Goal: Task Accomplishment & Management: Complete application form

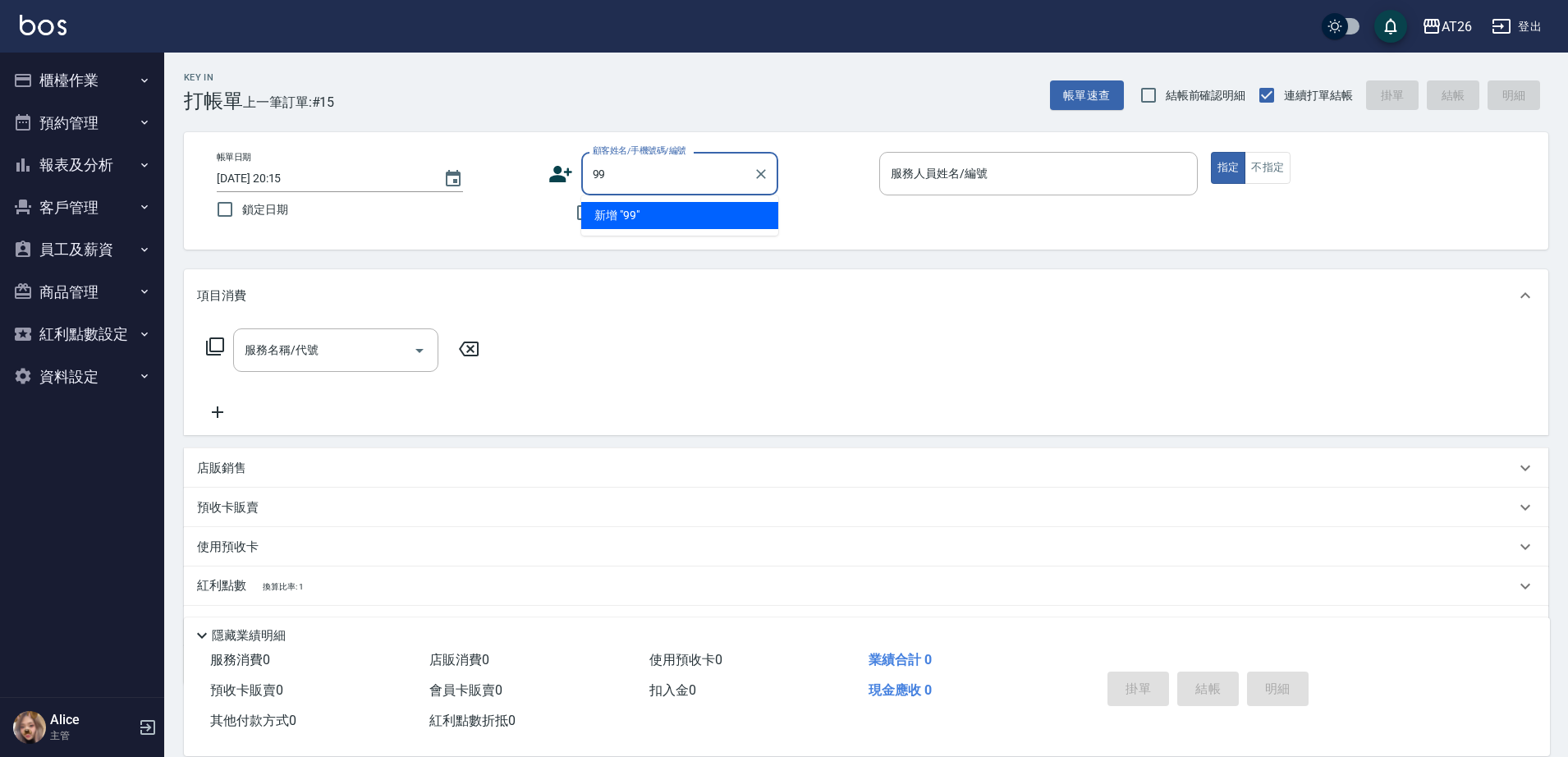
type input "99"
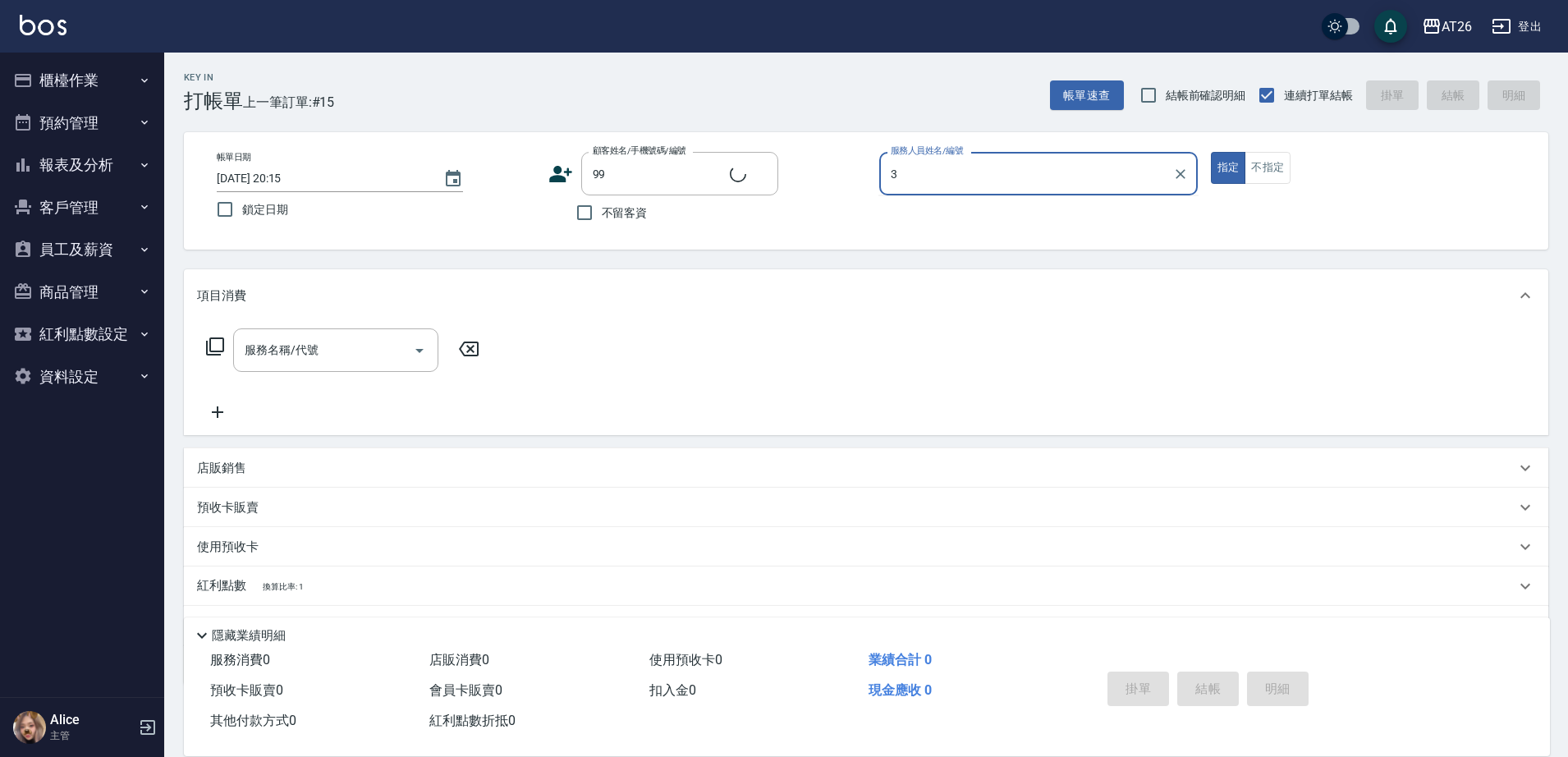
type input "38"
type input "[PERSON_NAME]/99/880414"
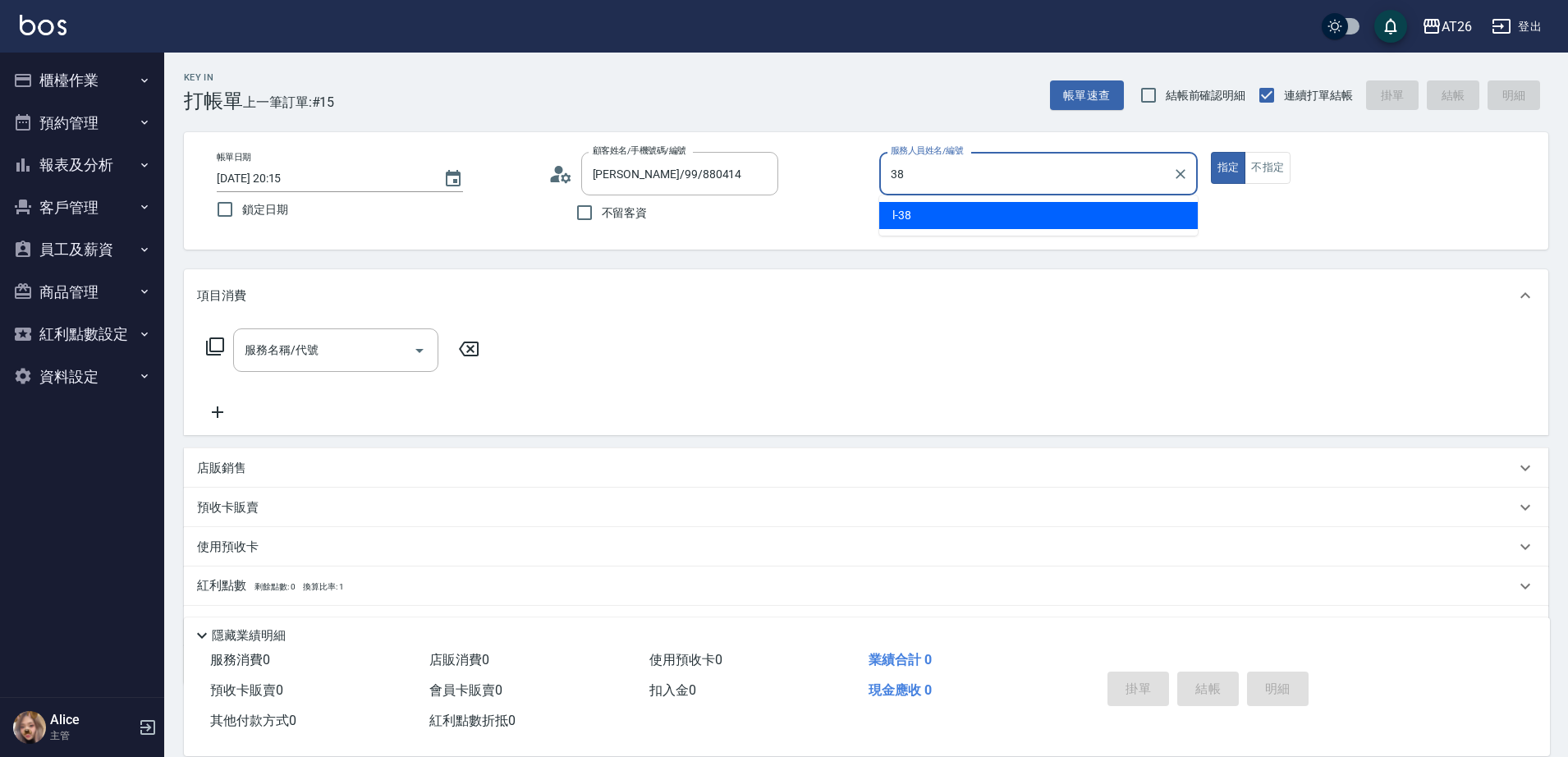
type input "l-38"
type button "true"
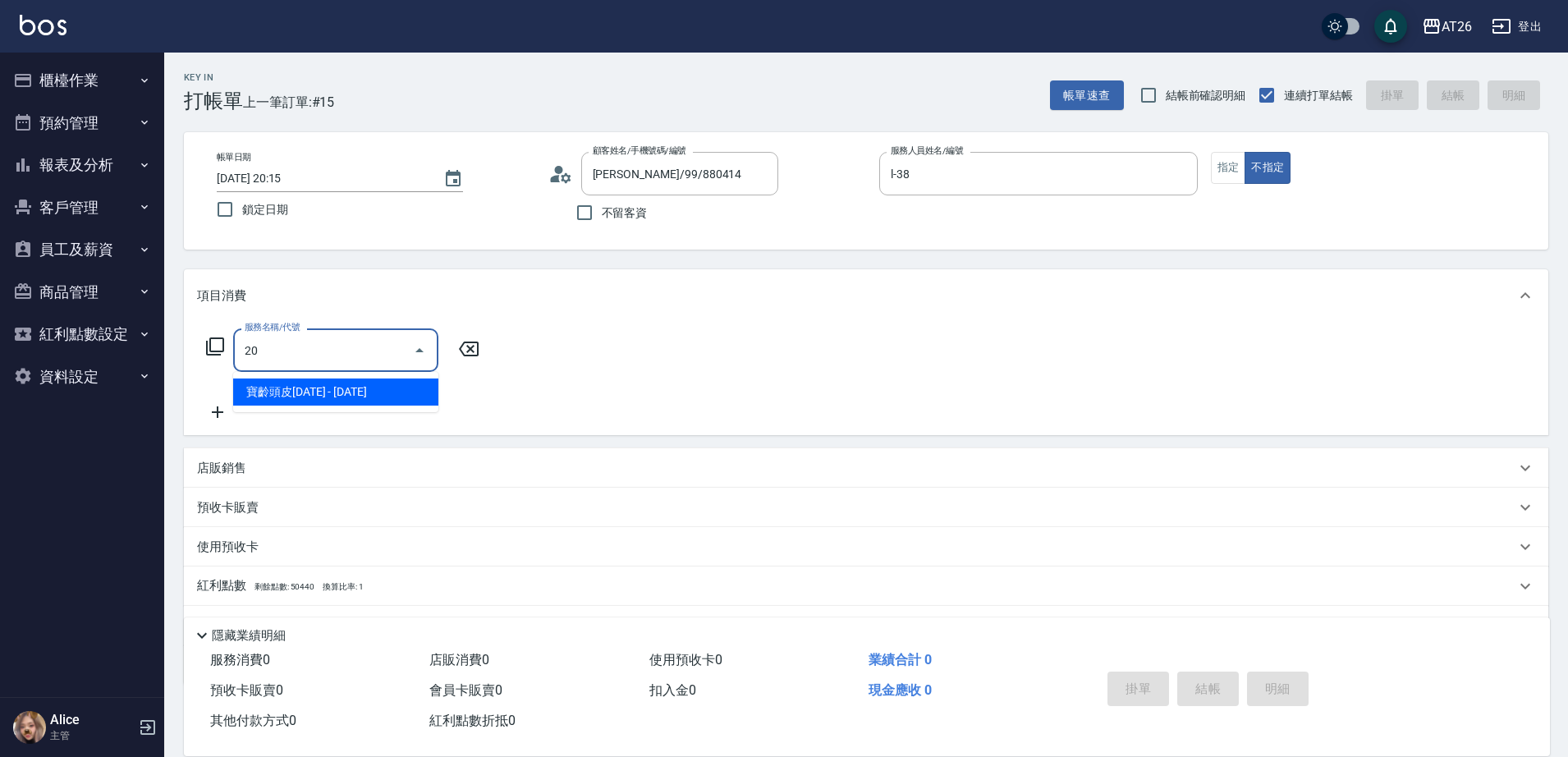
type input "201"
type input "20"
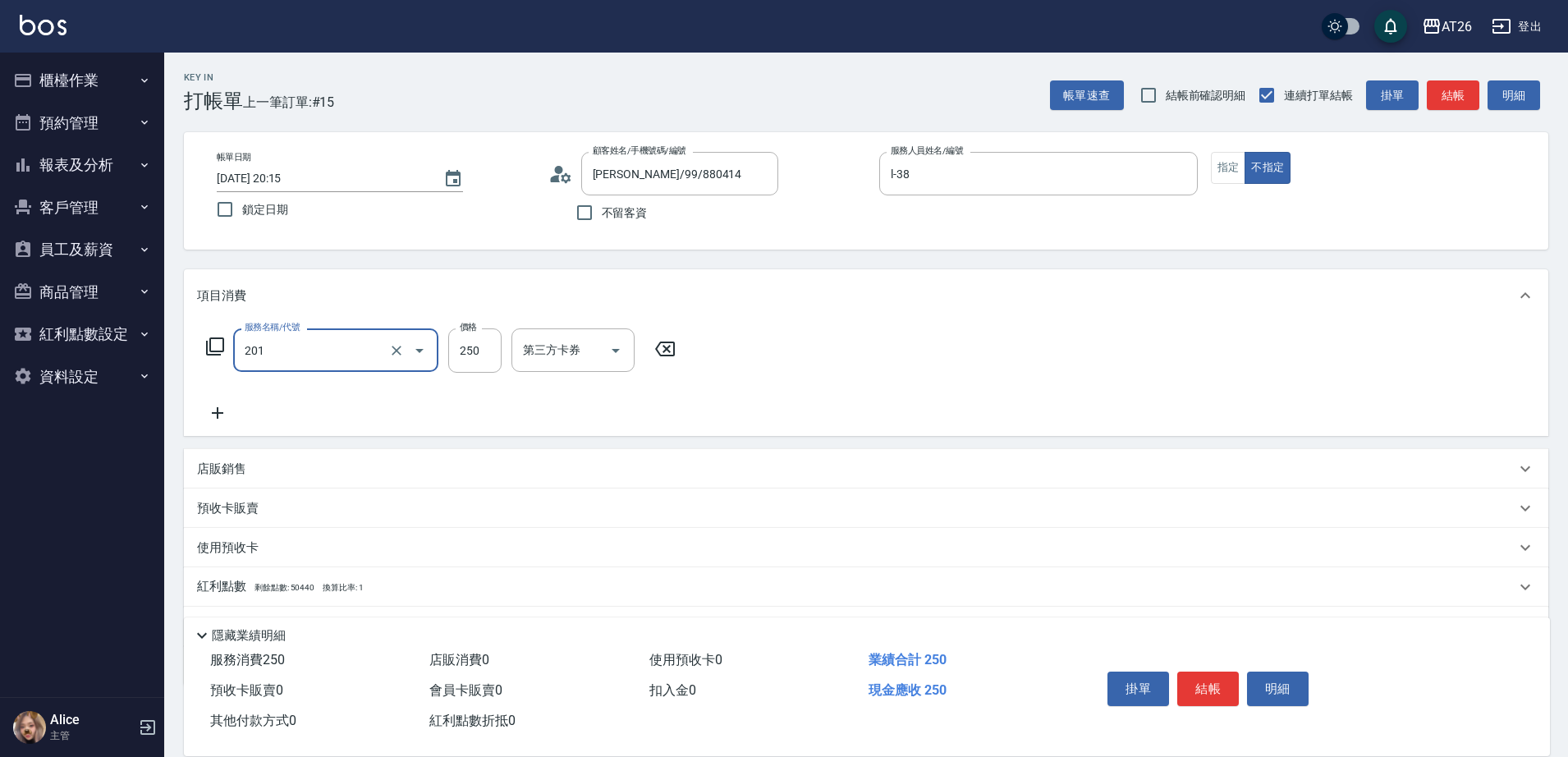
type input "洗髮(201)"
type input "7"
type input "0"
type input "700"
type input "70"
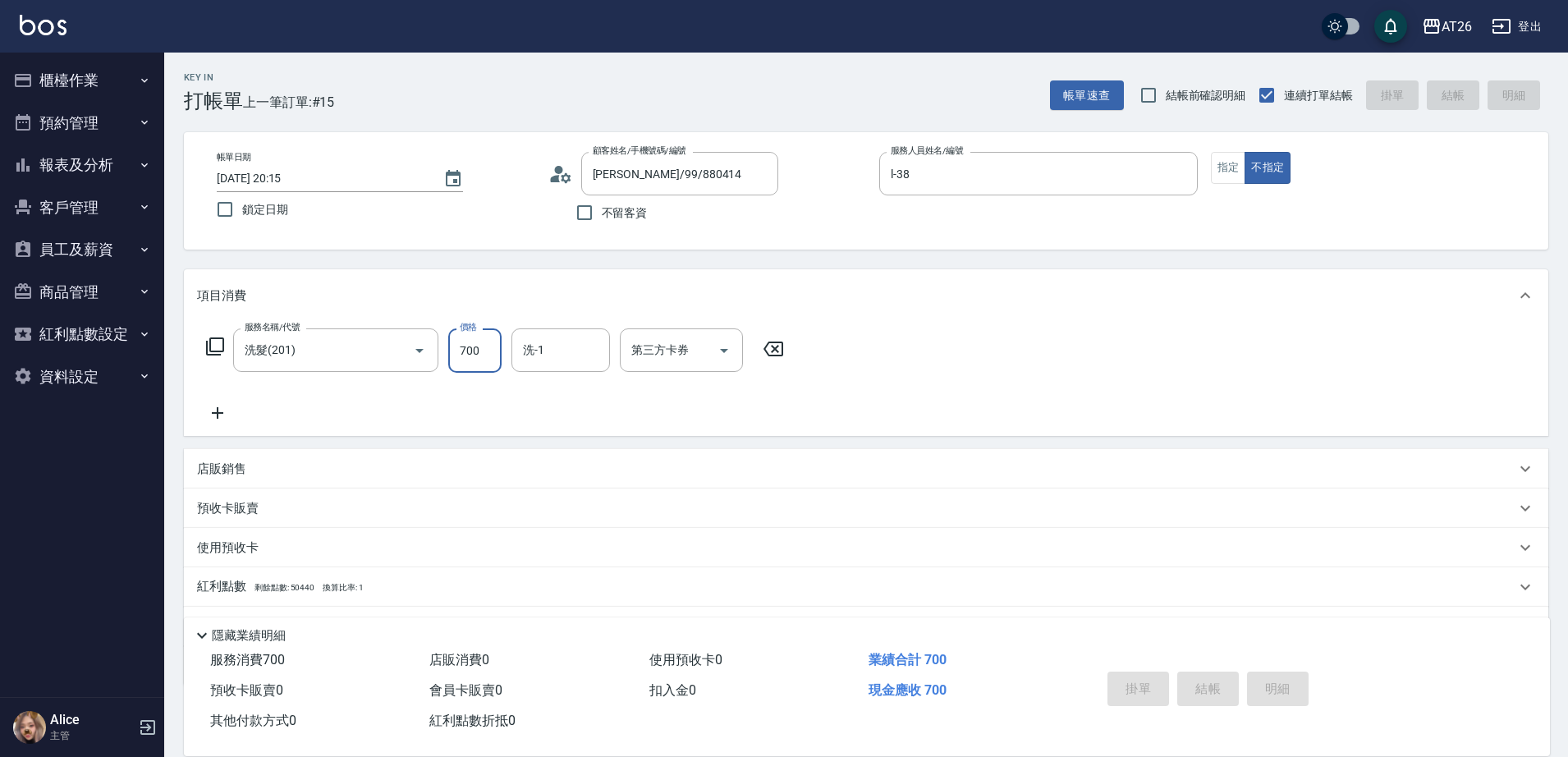
type input "[DATE] 21:30"
type input "0"
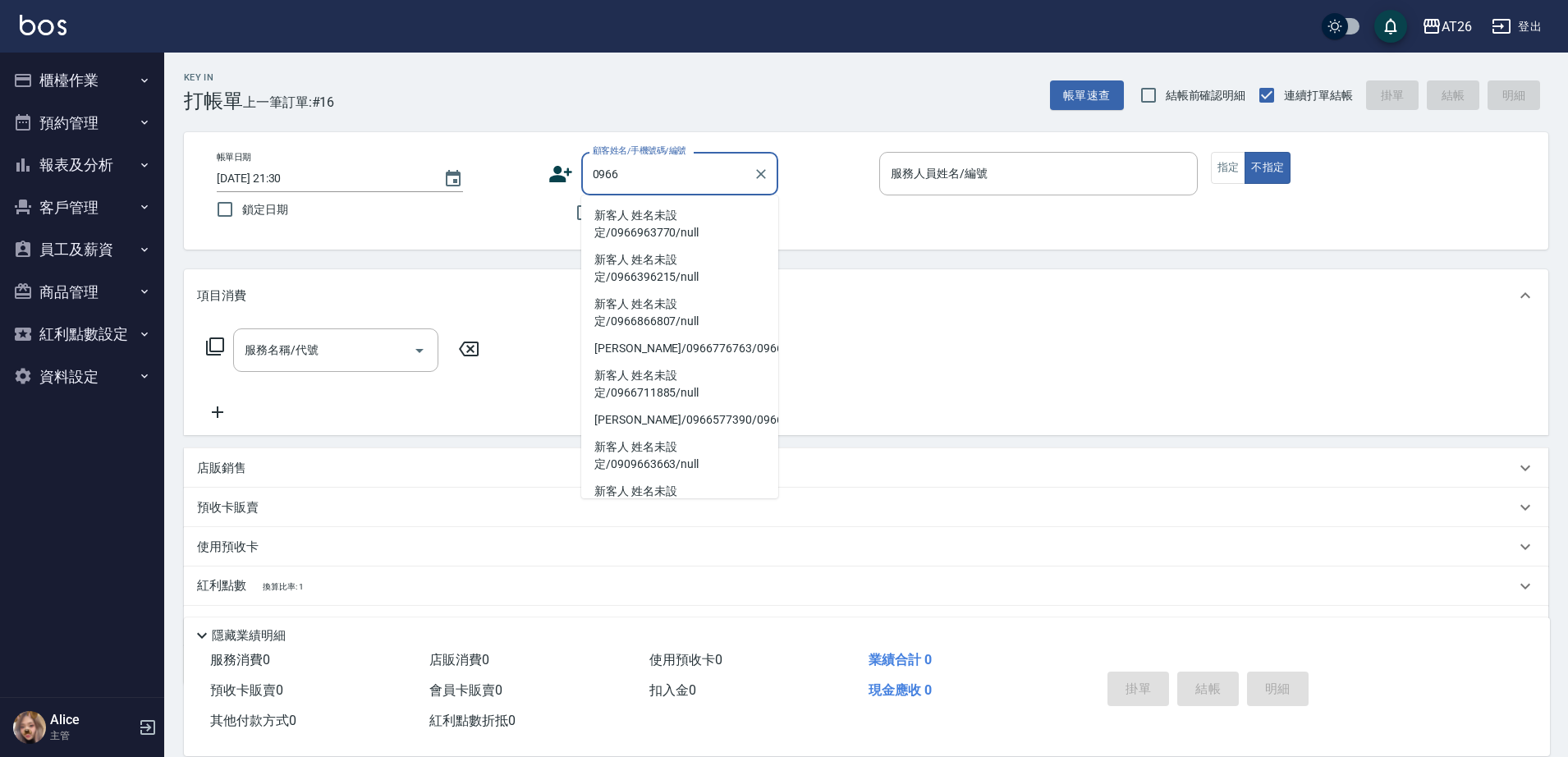
type input "0966"
click at [681, 166] on input "顧客姓名/手機號碼/編號" at bounding box center [667, 173] width 157 height 29
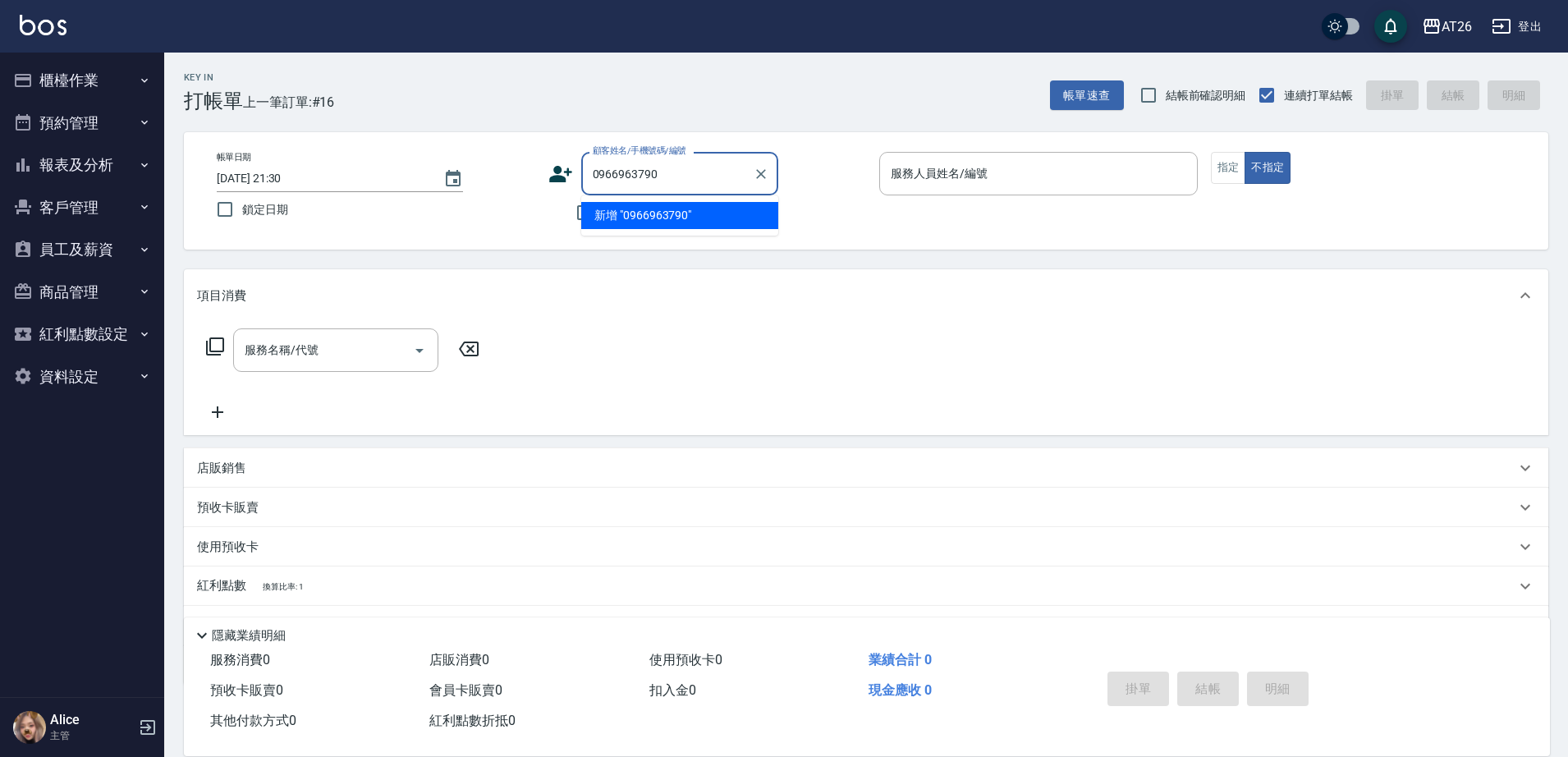
type input "0966963790"
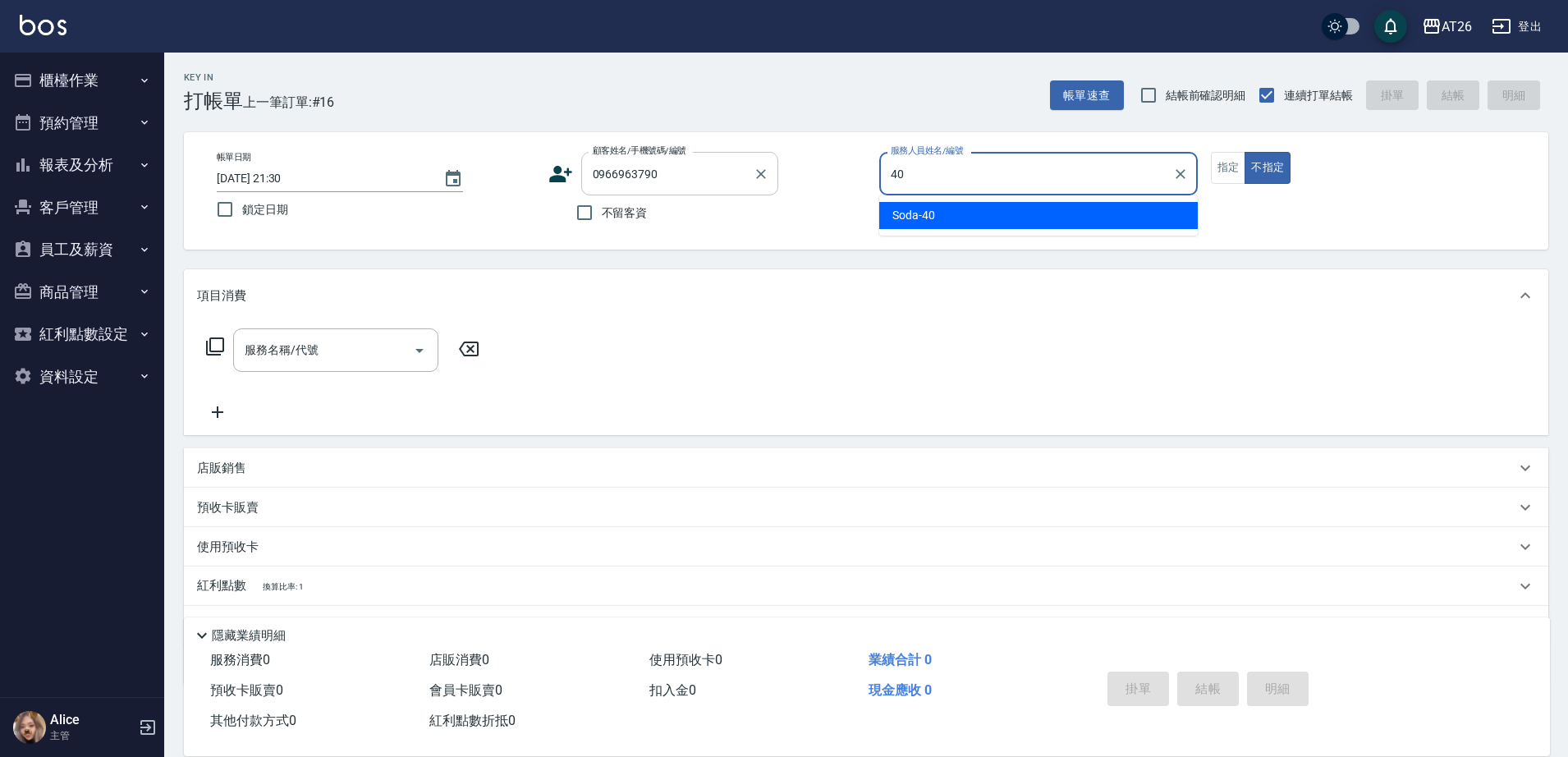
type input "Soda-40"
type button "false"
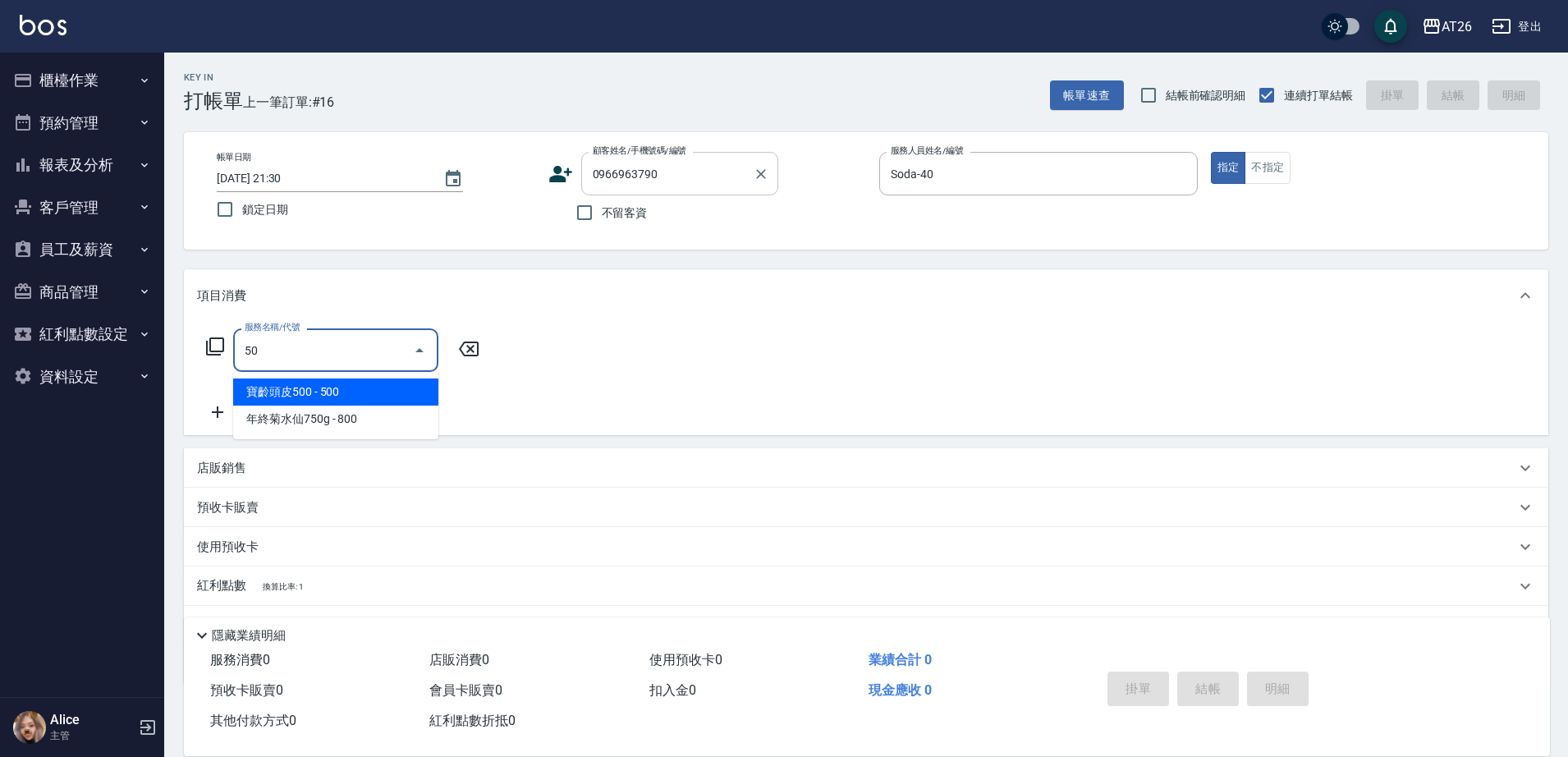
type input "501"
type input "120"
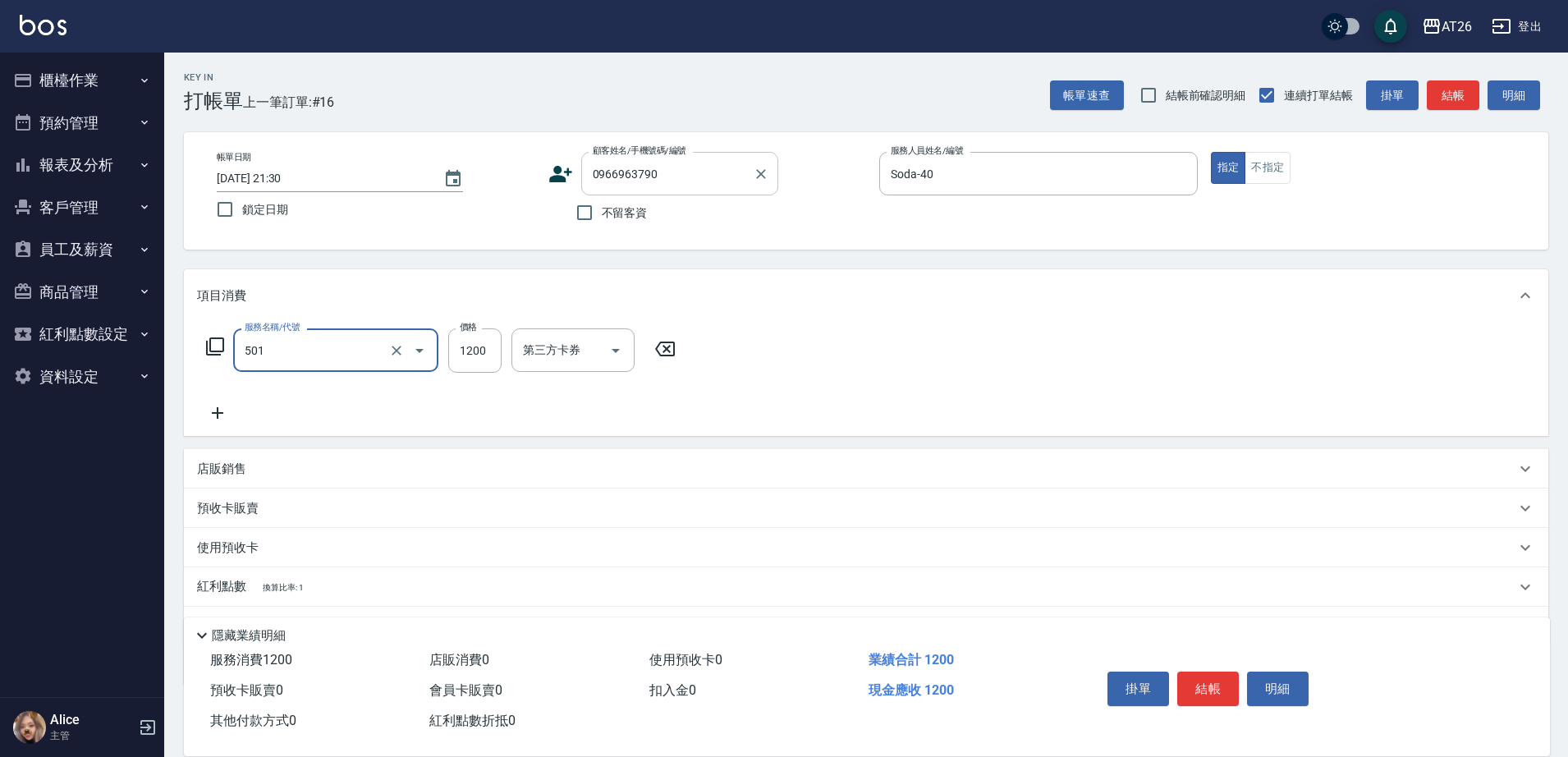
type input "染髮(501)"
type input "3"
type input "0"
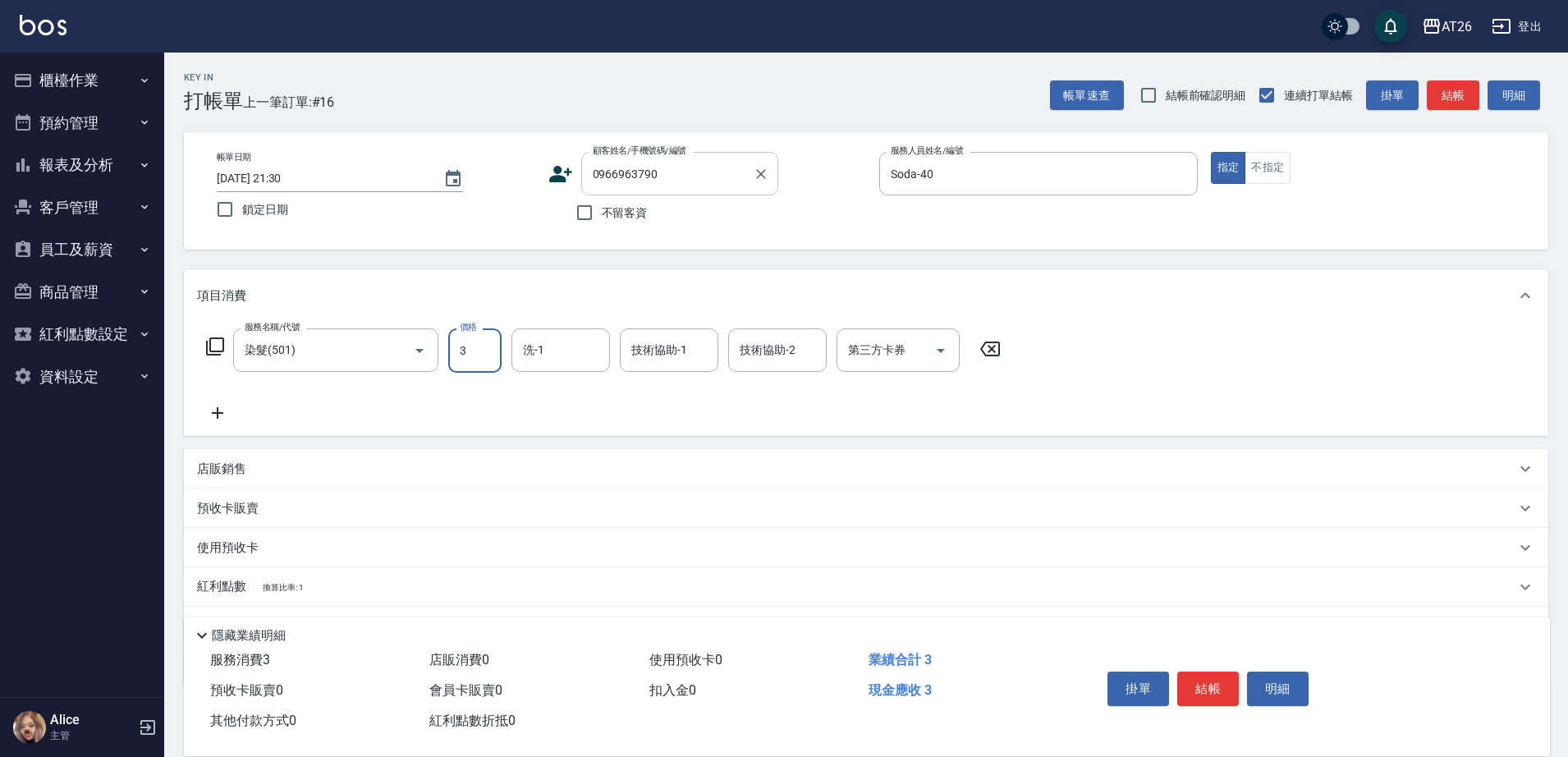
type input "33"
type input "30"
type input "338"
type input "330"
type input "3380"
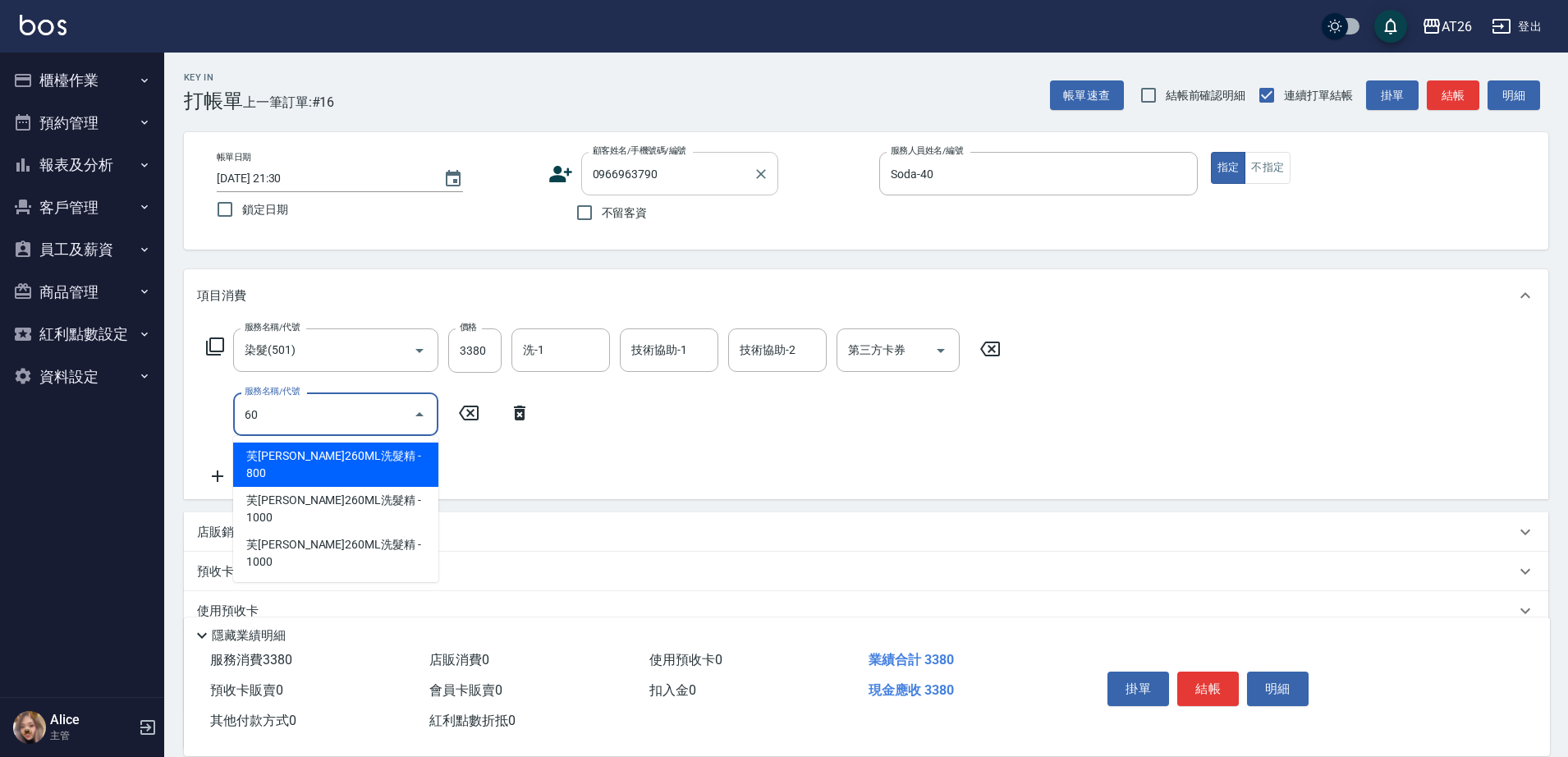
type input "609"
type input "430"
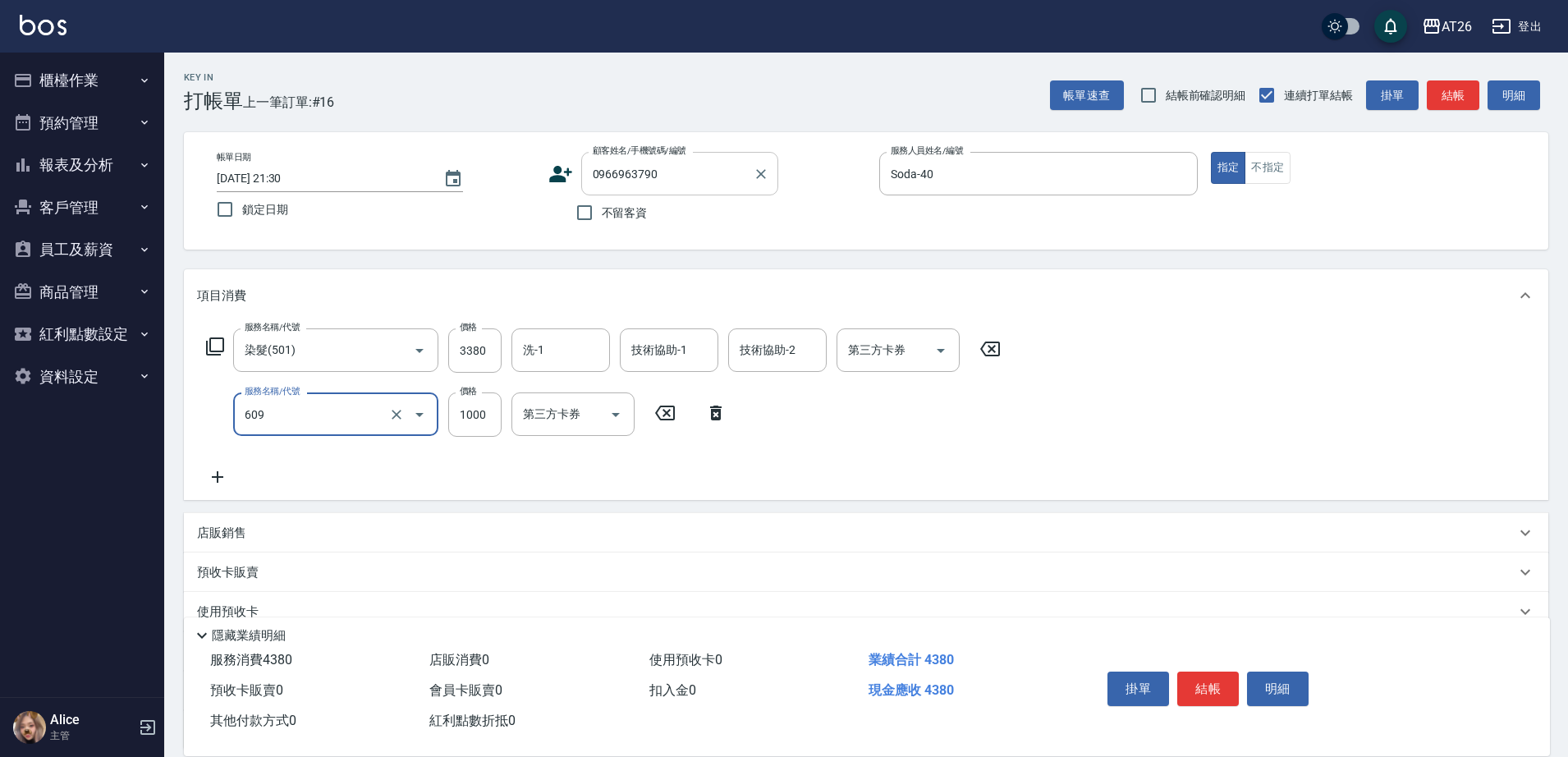
type input "自購三段(609)"
type input "330"
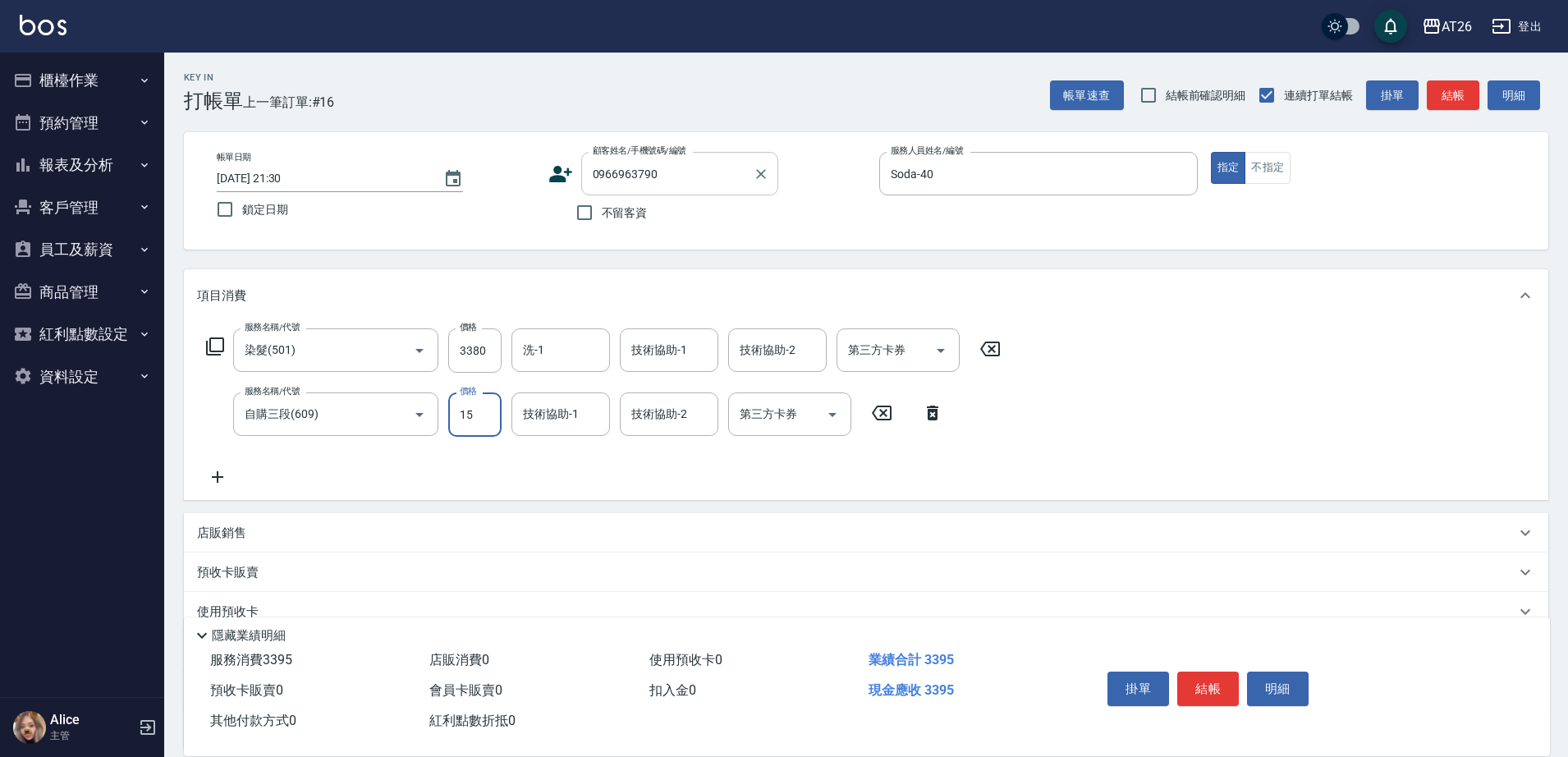
type input "150"
type input "350"
type input "1500"
type input "480"
type input "1500"
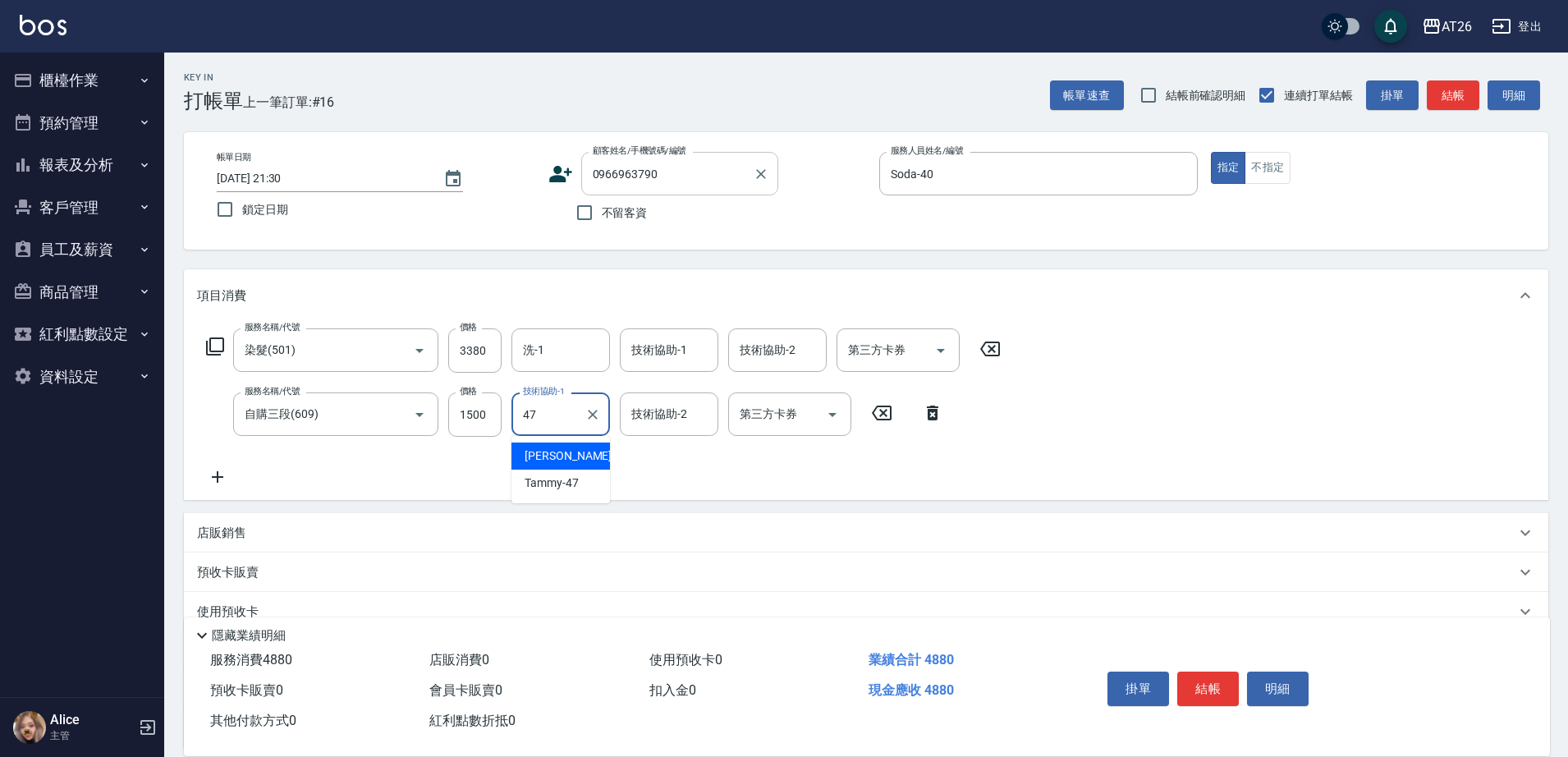
type input "[PERSON_NAME]-47"
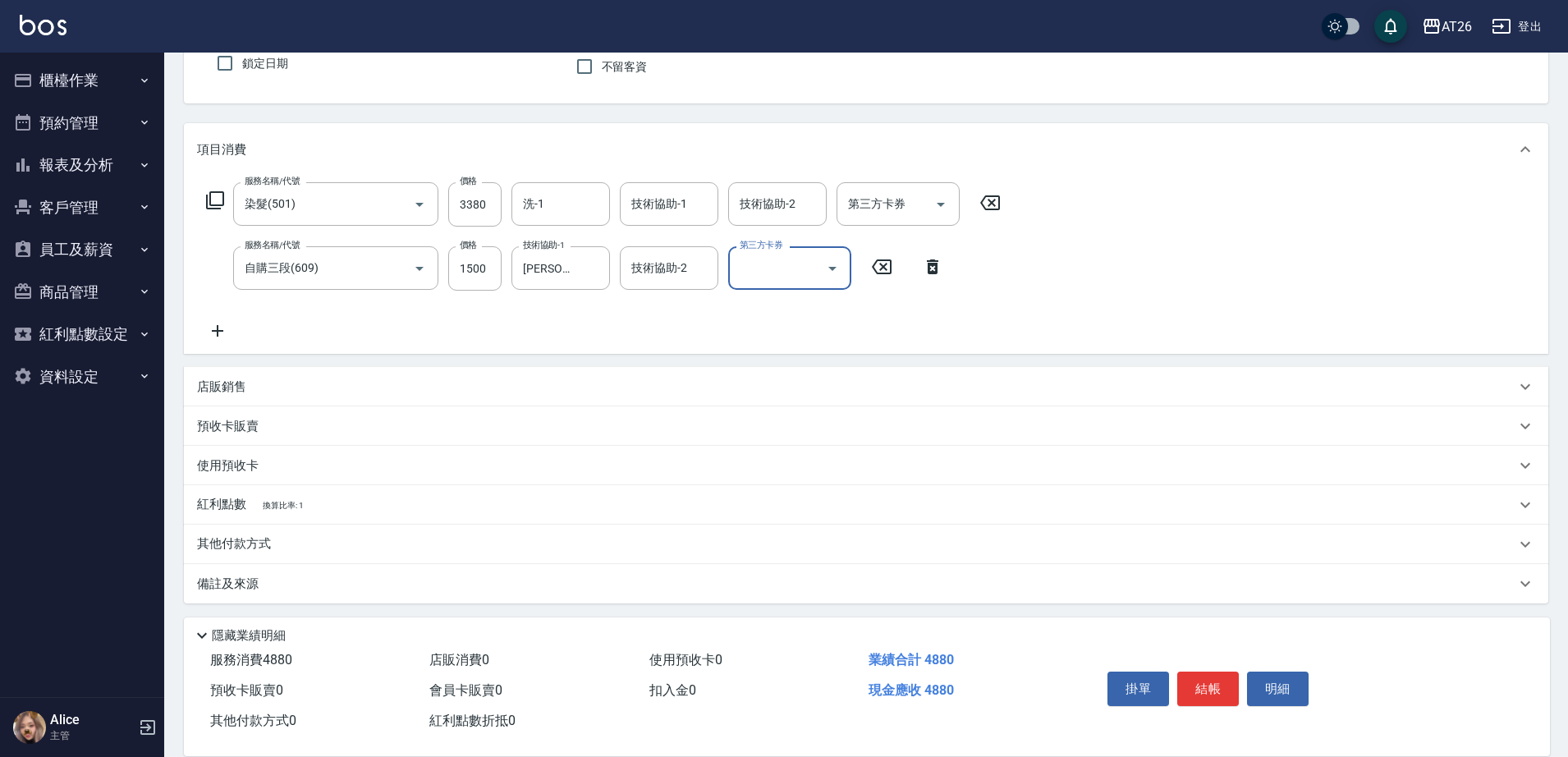
scroll to position [150, 0]
click at [318, 380] on div "店販銷售" at bounding box center [857, 383] width 1319 height 17
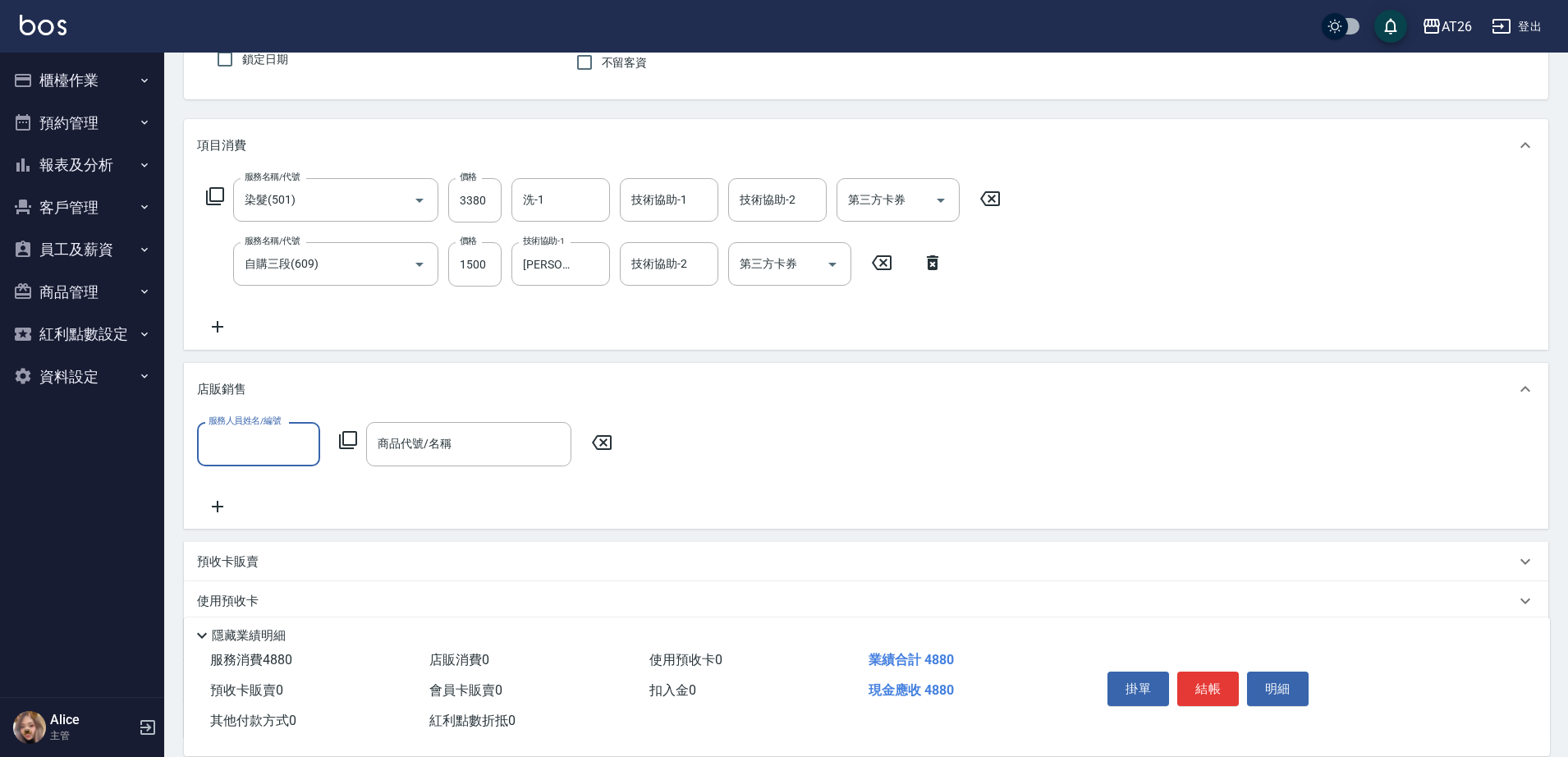
scroll to position [0, 0]
type input "Soda-40"
type input "n"
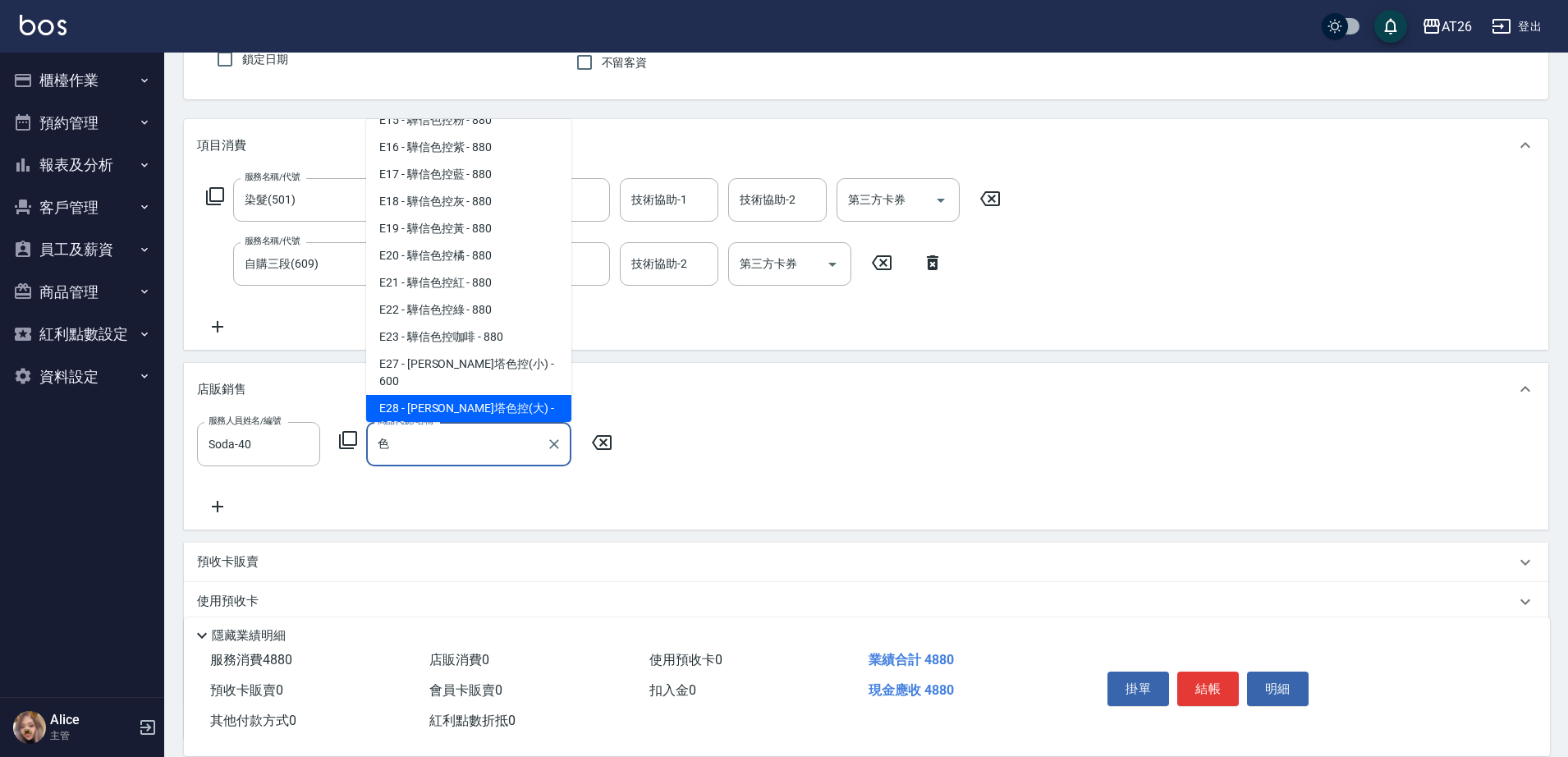
scroll to position [765, 0]
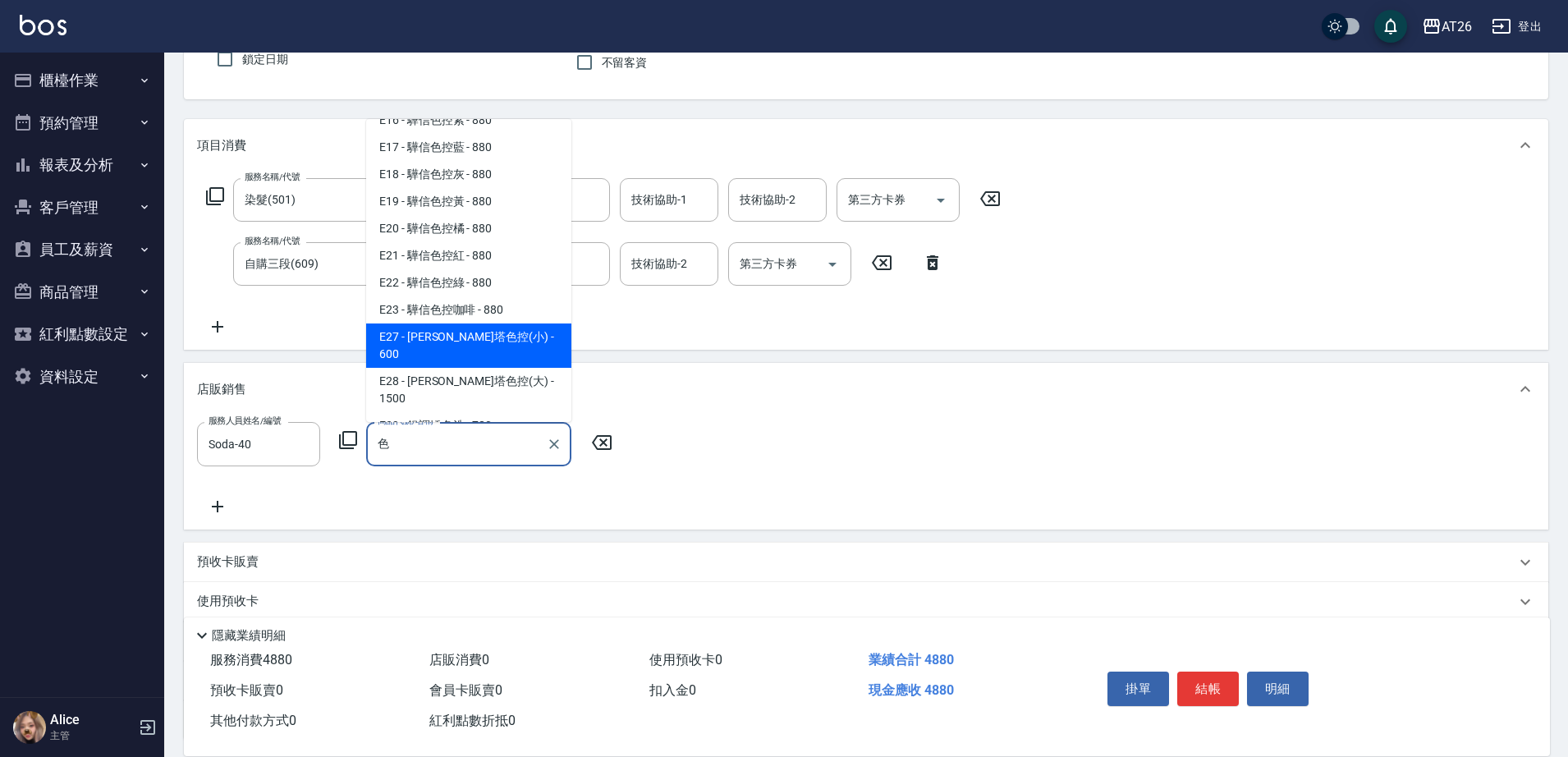
type input "[PERSON_NAME]塔色控(小)"
type input "540"
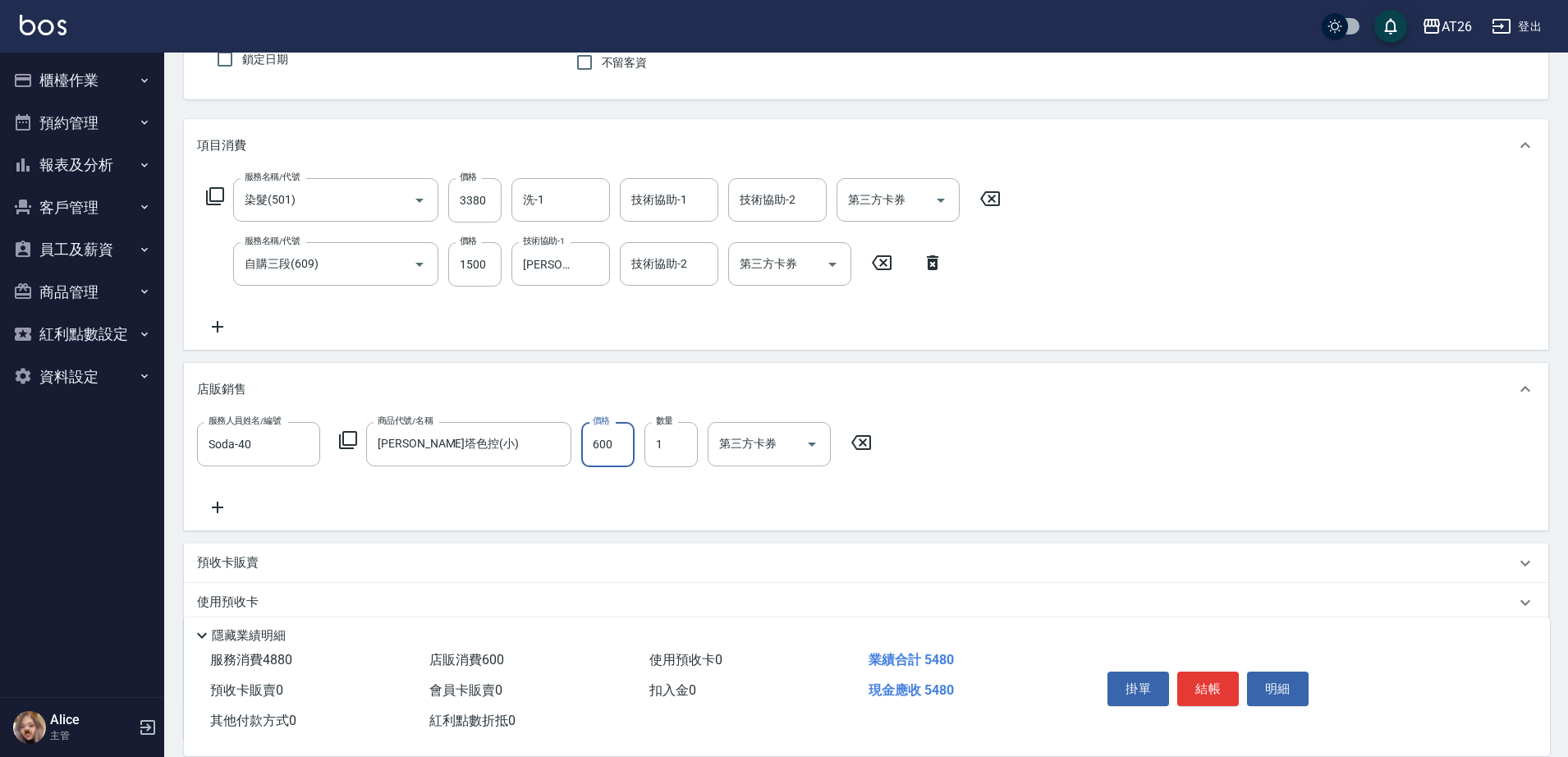
type input "5"
type input "480"
type input "50"
type input "490"
type input "500"
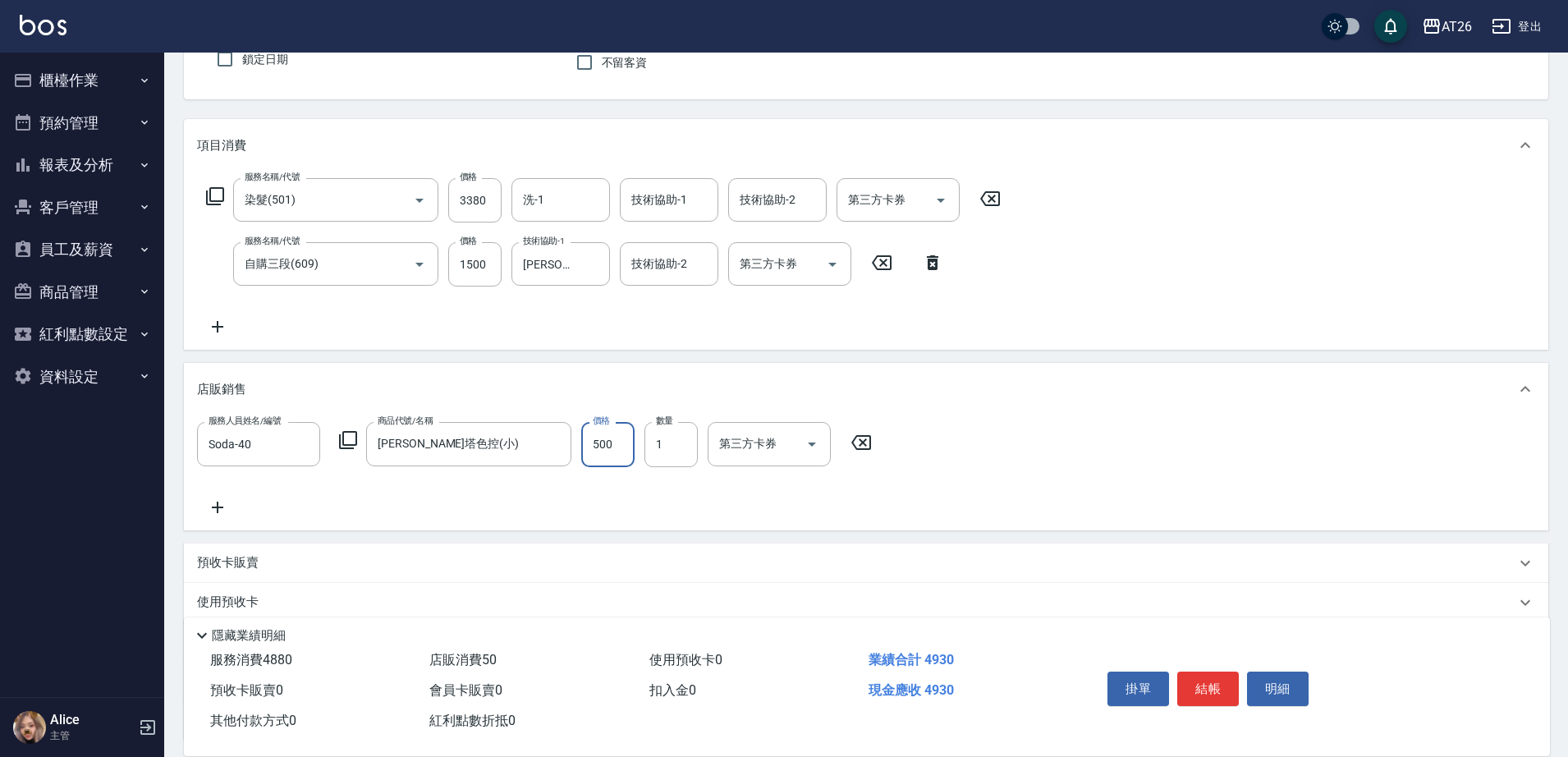
type input "530"
type input "[DATE] 21:31"
type input "0"
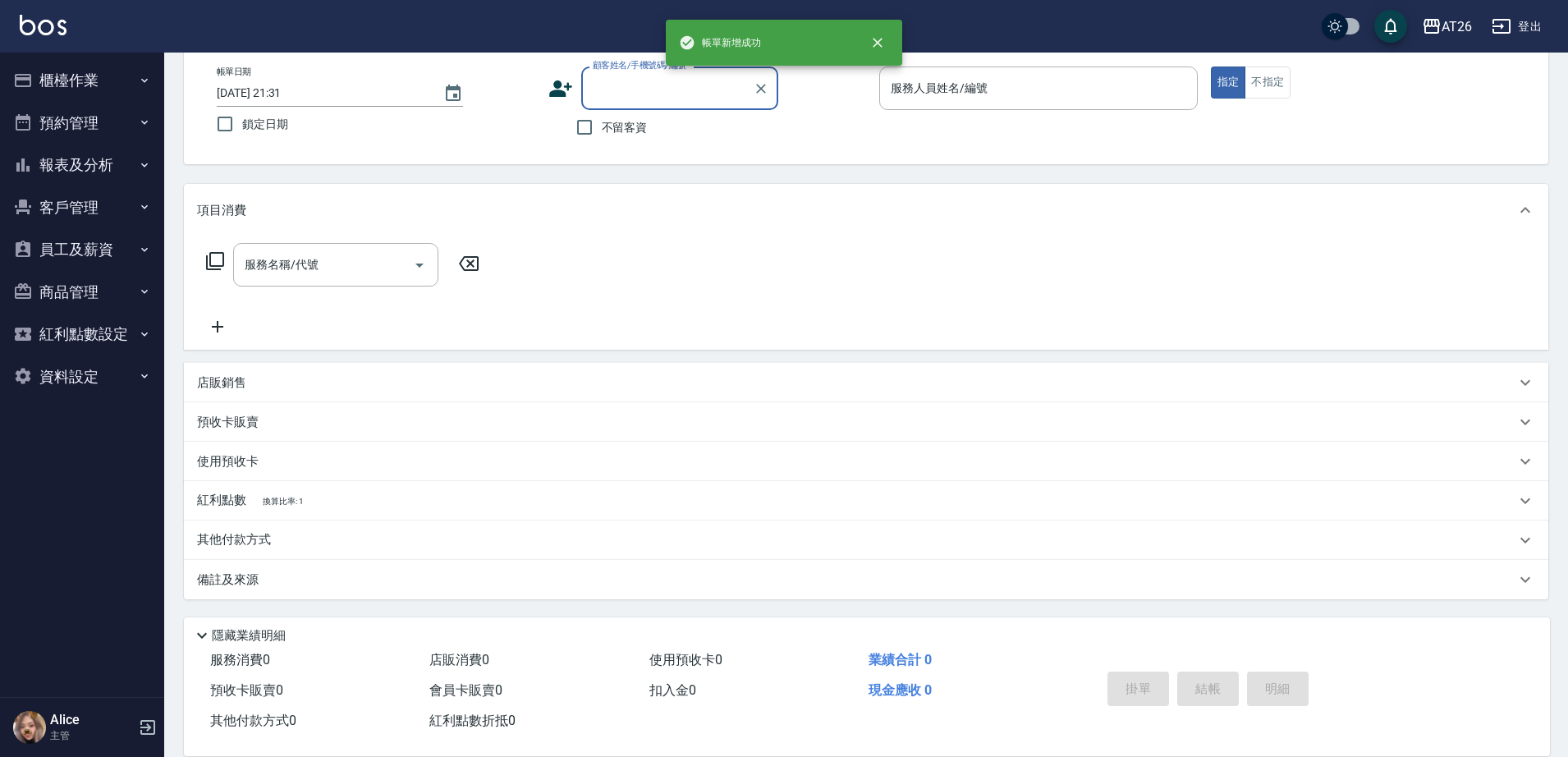
scroll to position [86, 0]
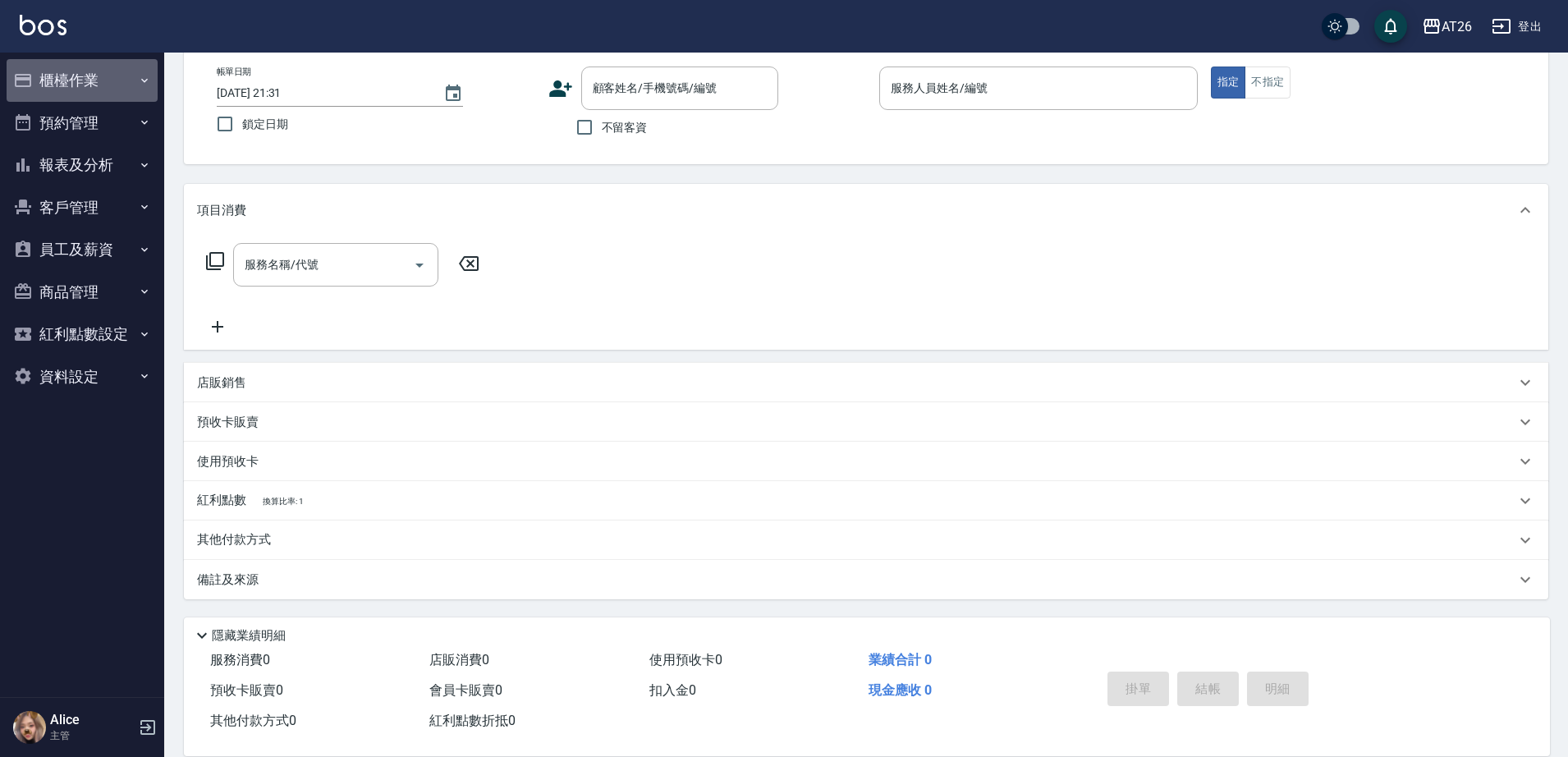
drag, startPoint x: 113, startPoint y: 90, endPoint x: 113, endPoint y: 120, distance: 30.0
click at [115, 90] on button "櫃檯作業" at bounding box center [82, 80] width 151 height 42
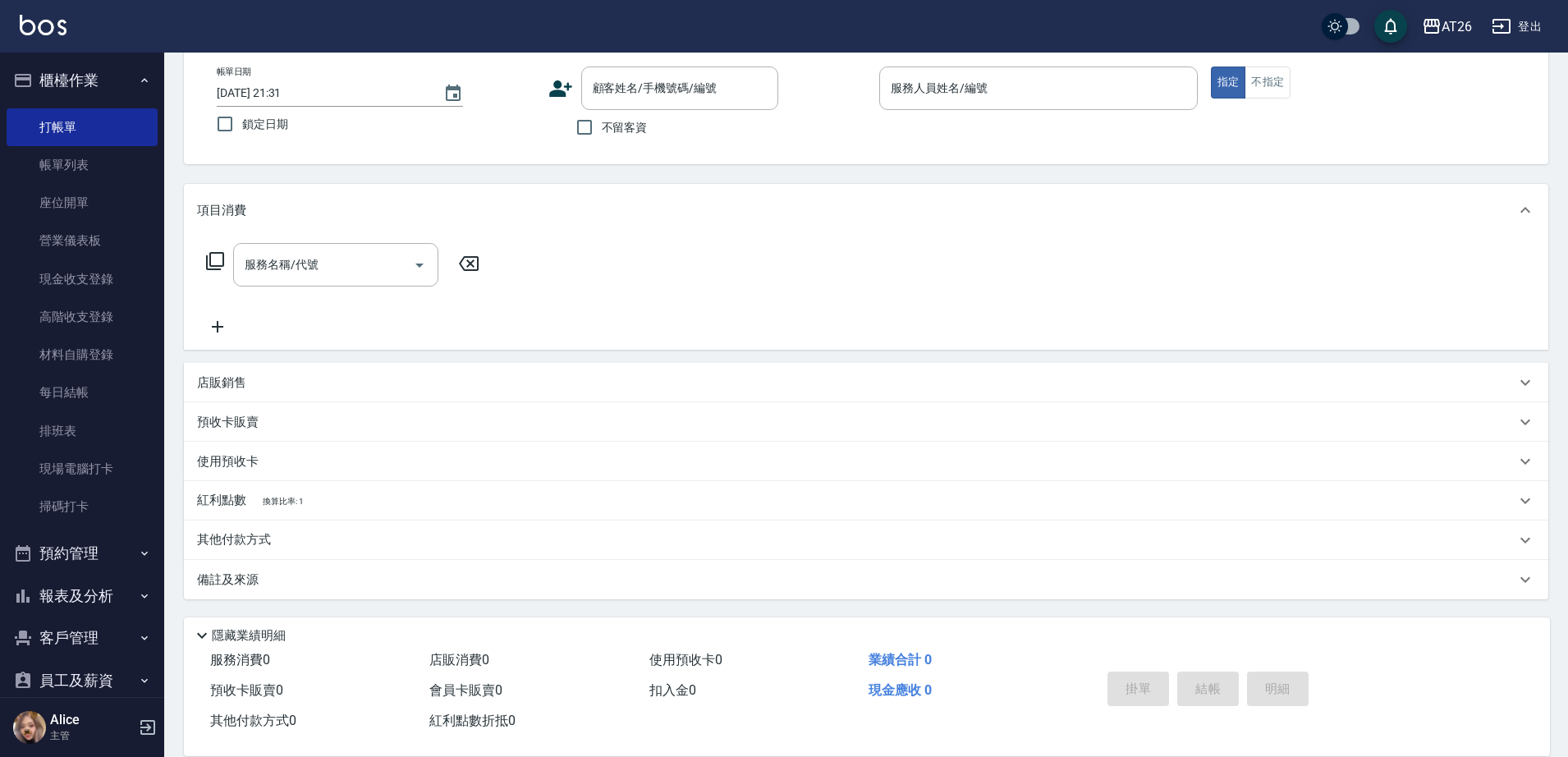
click at [96, 583] on button "報表及分析" at bounding box center [82, 595] width 151 height 42
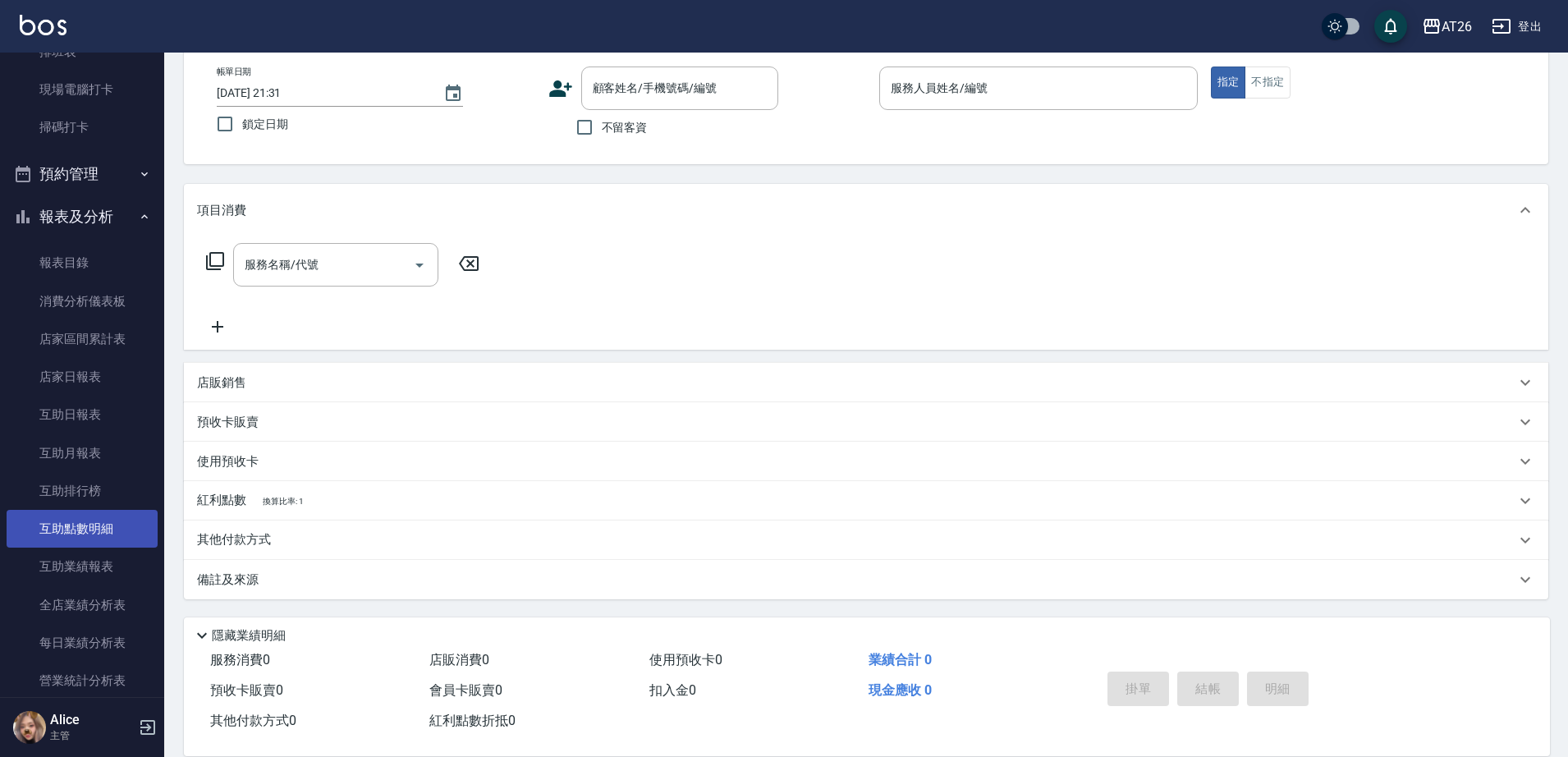
scroll to position [410, 0]
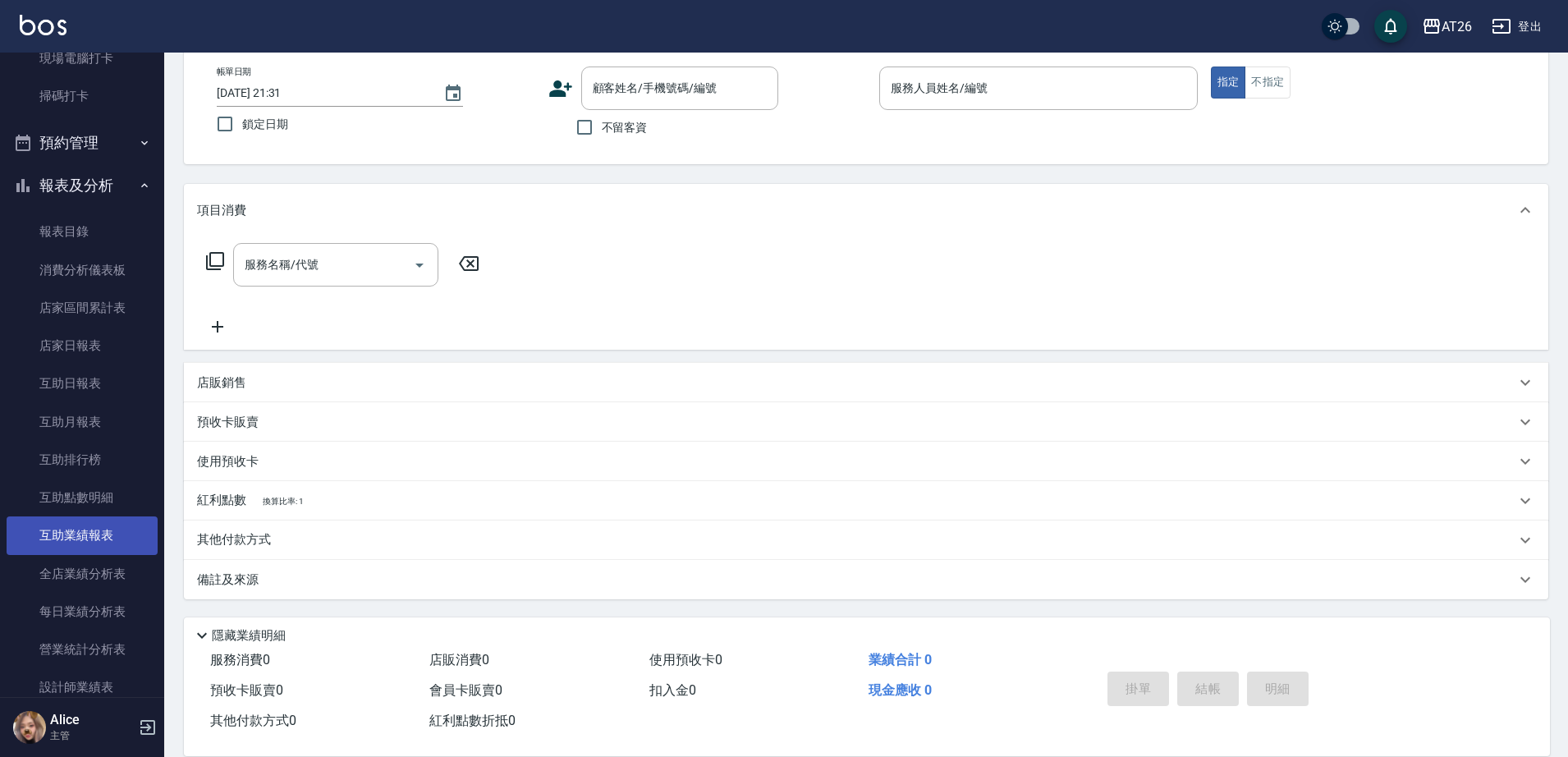
click at [105, 538] on link "互助業績報表" at bounding box center [82, 536] width 151 height 38
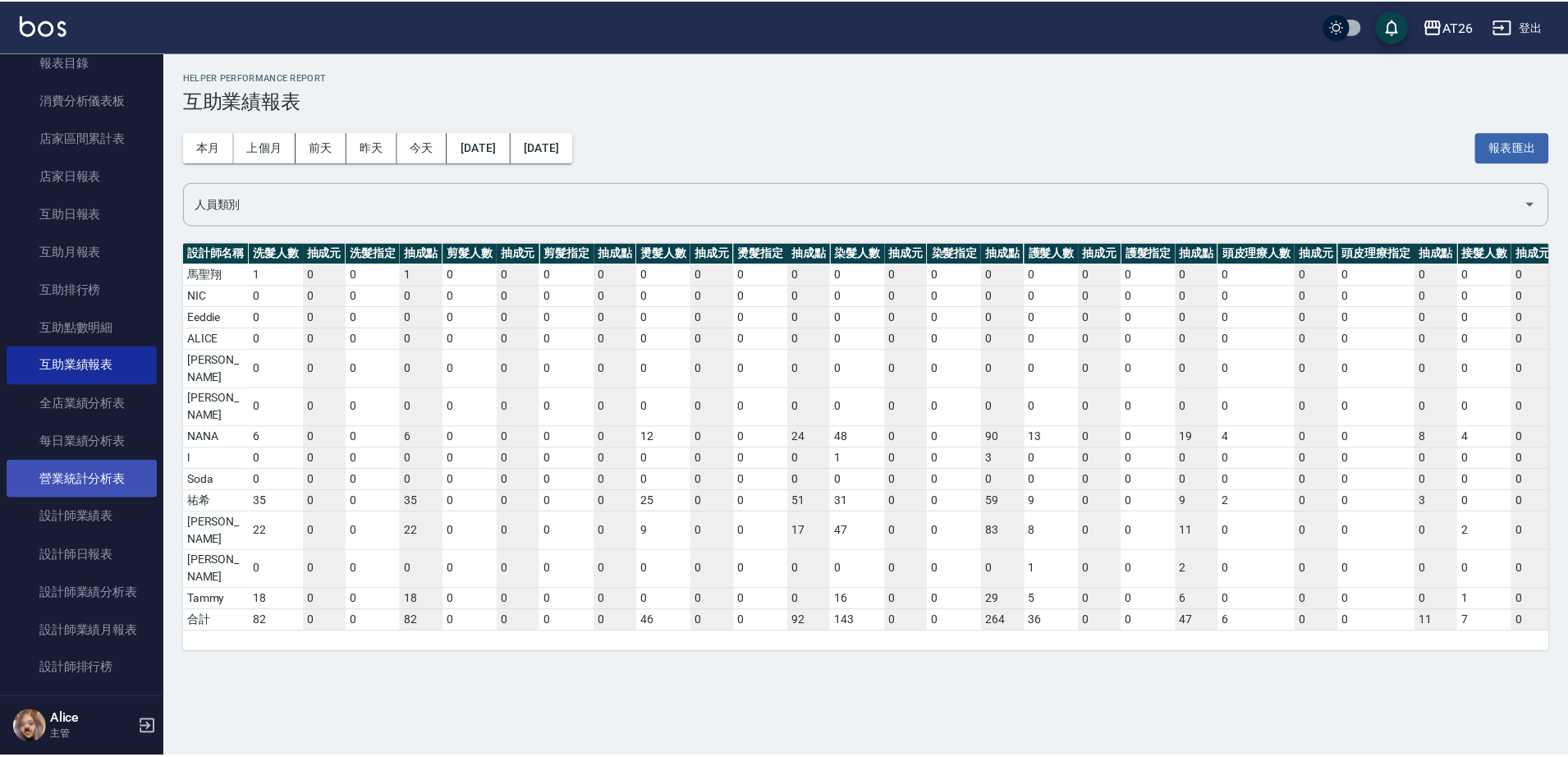
scroll to position [615, 0]
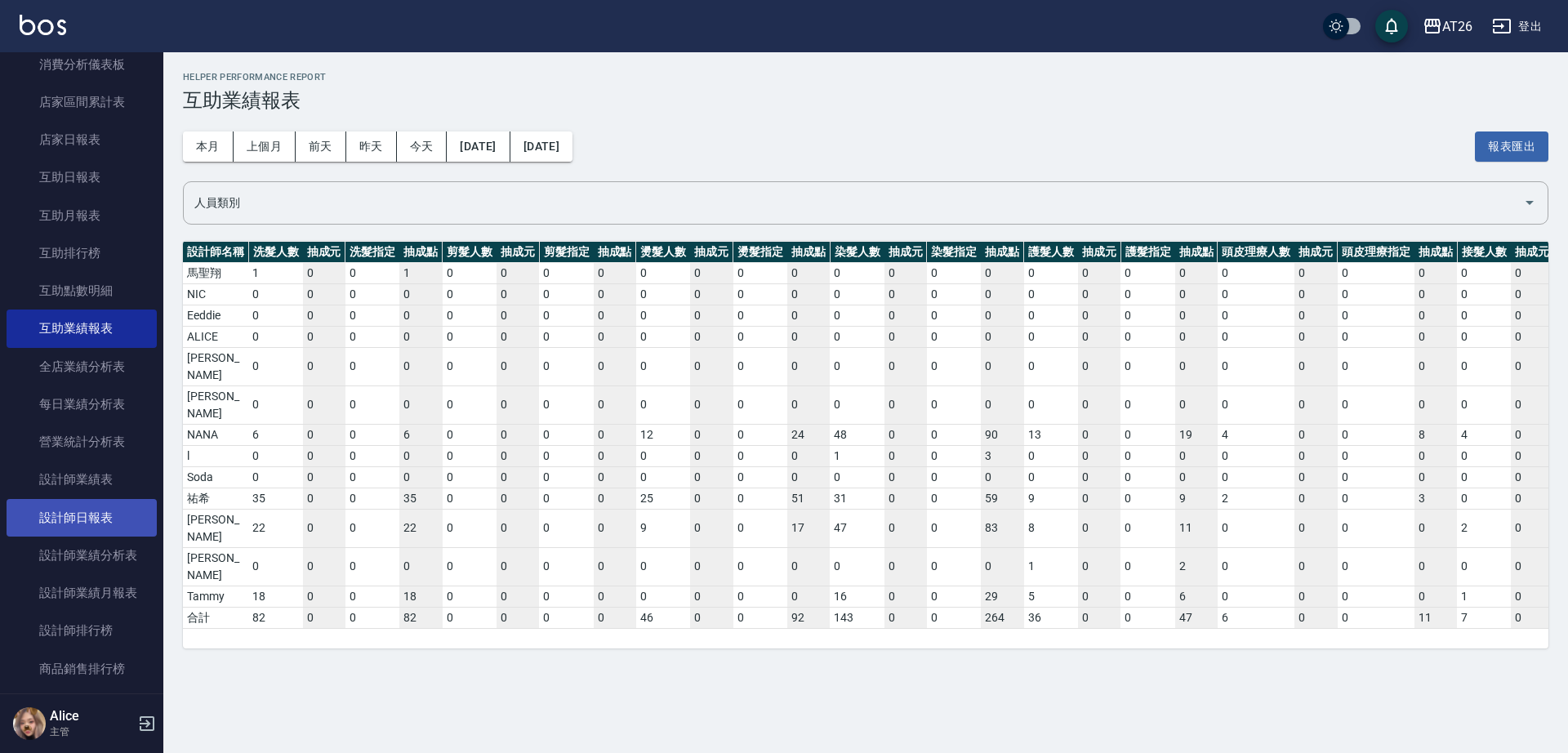
click at [81, 521] on link "設計師日報表" at bounding box center [82, 517] width 150 height 38
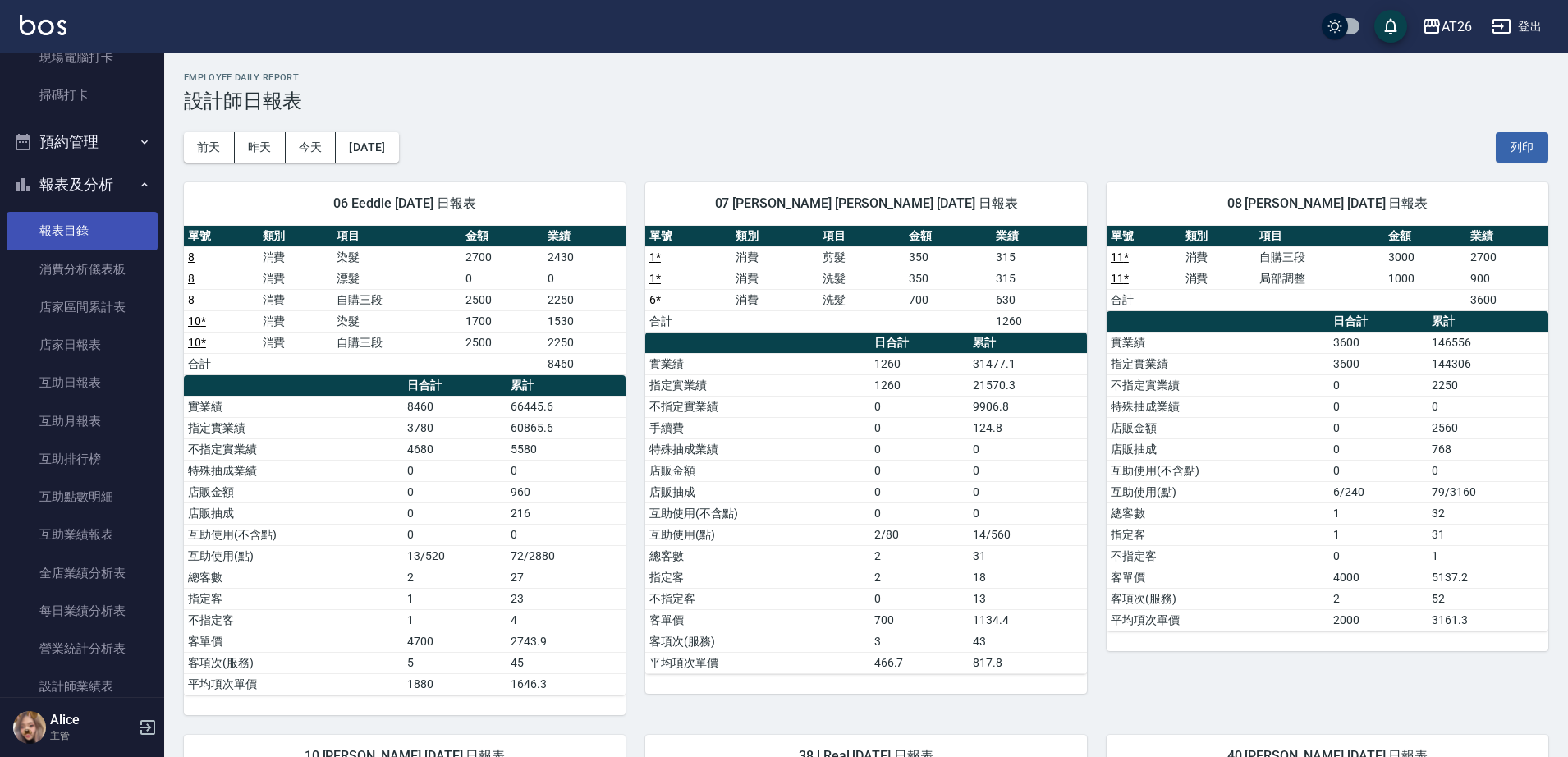
scroll to position [410, 0]
click at [73, 275] on link "消費分析儀表板" at bounding box center [82, 270] width 151 height 38
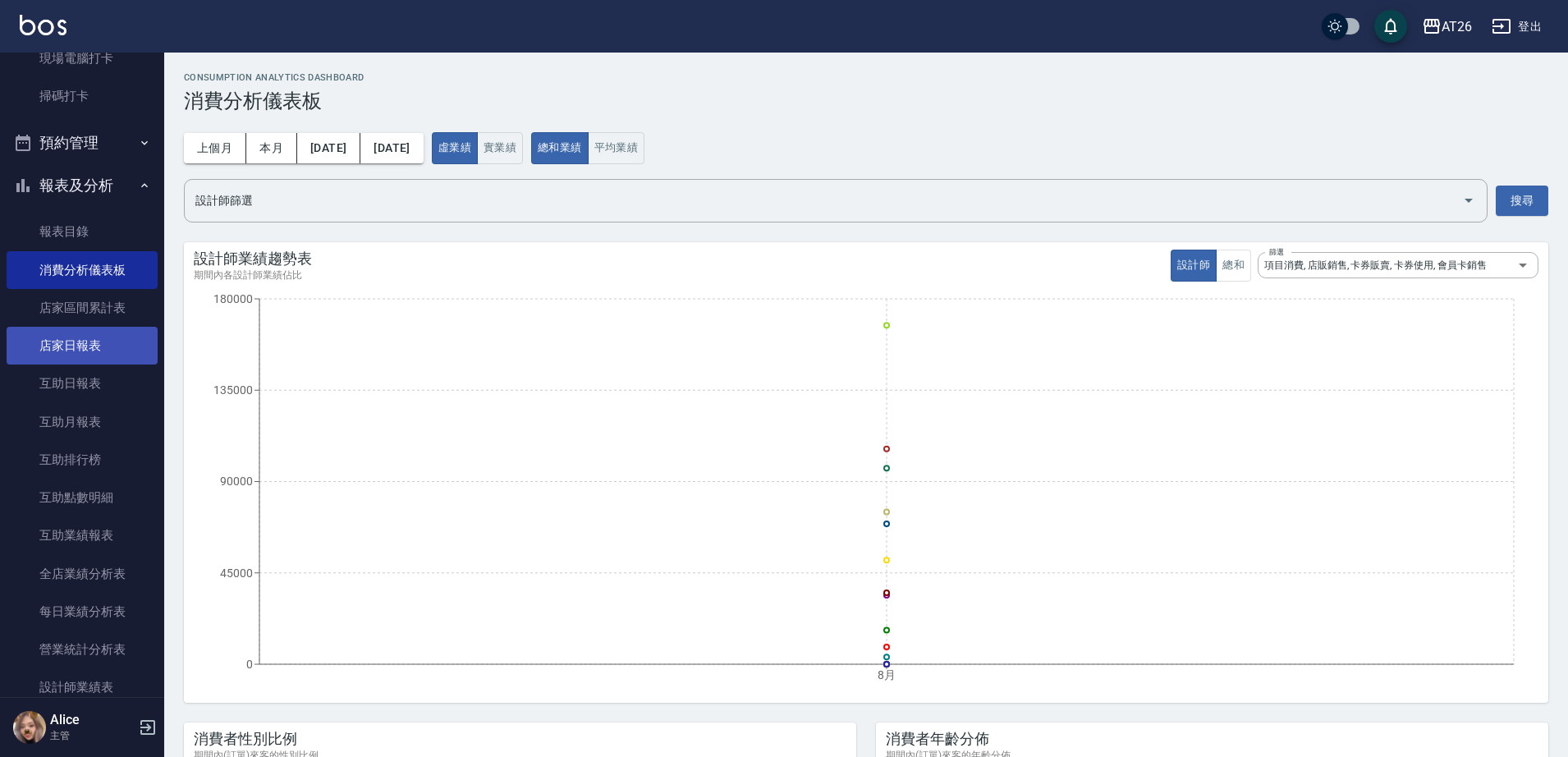
click at [90, 346] on link "店家日報表" at bounding box center [82, 346] width 151 height 38
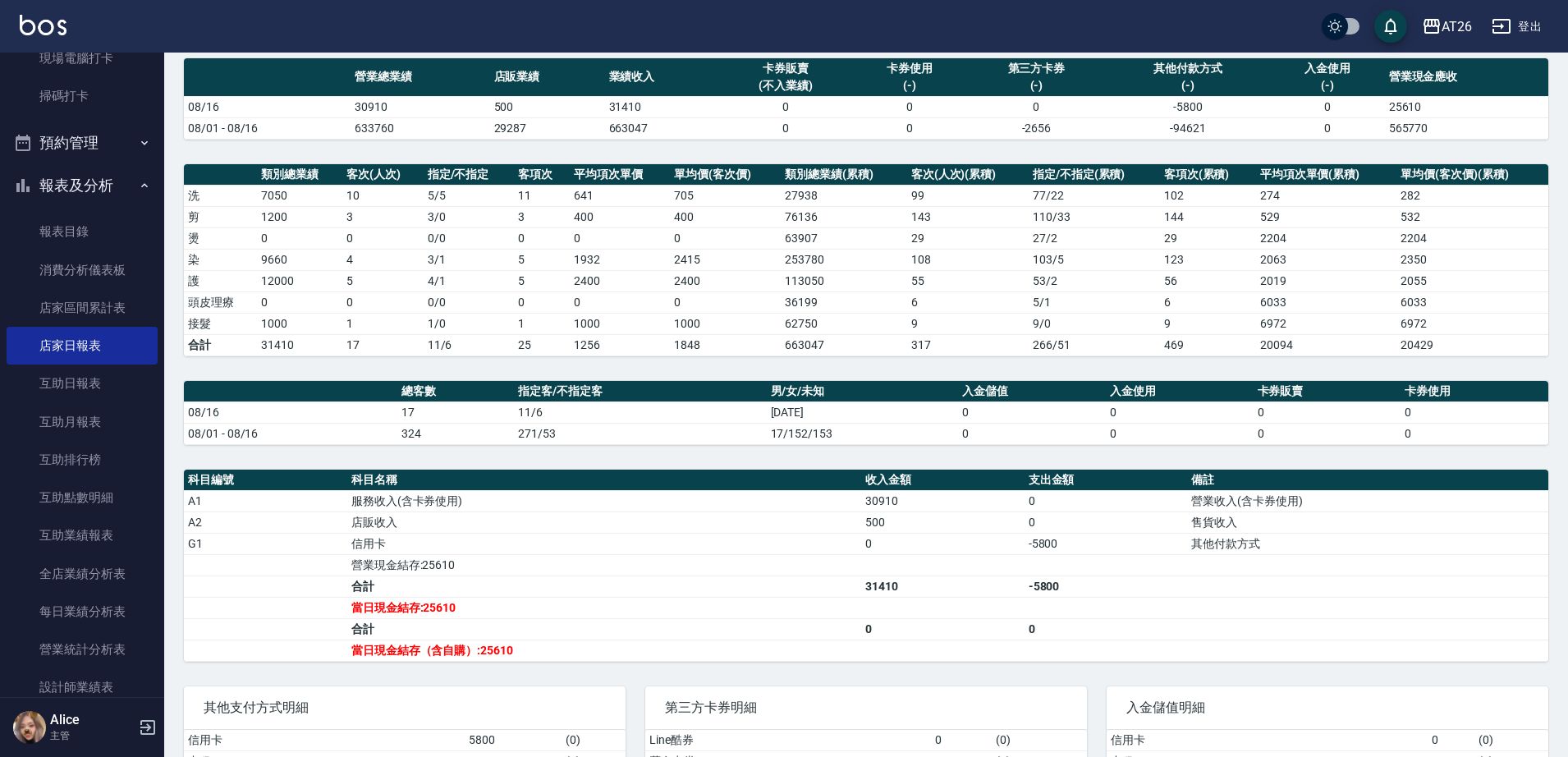
scroll to position [205, 0]
